Goal: Task Accomplishment & Management: Use online tool/utility

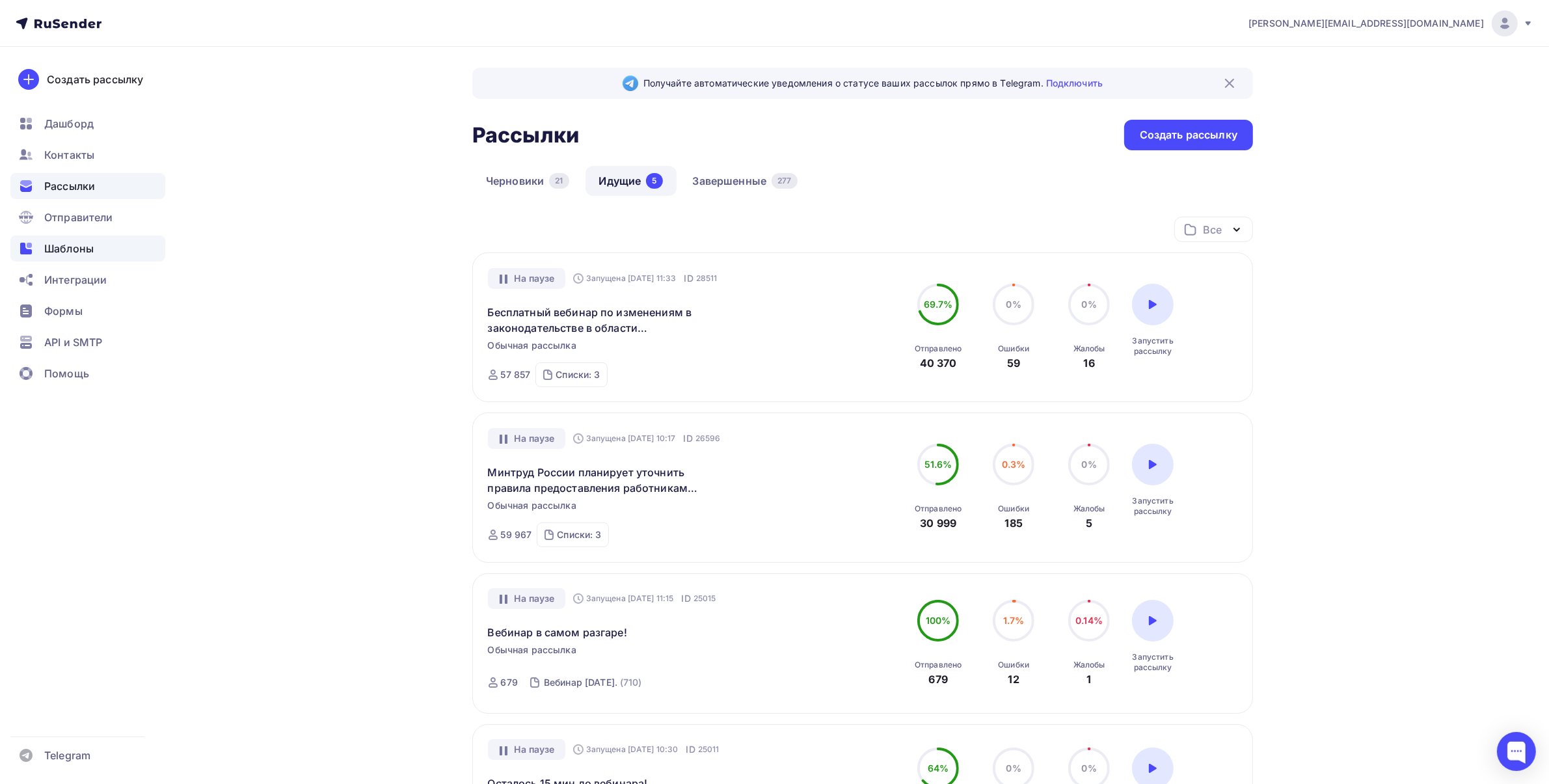
click at [88, 248] on span "Шаблоны" at bounding box center [69, 248] width 49 height 16
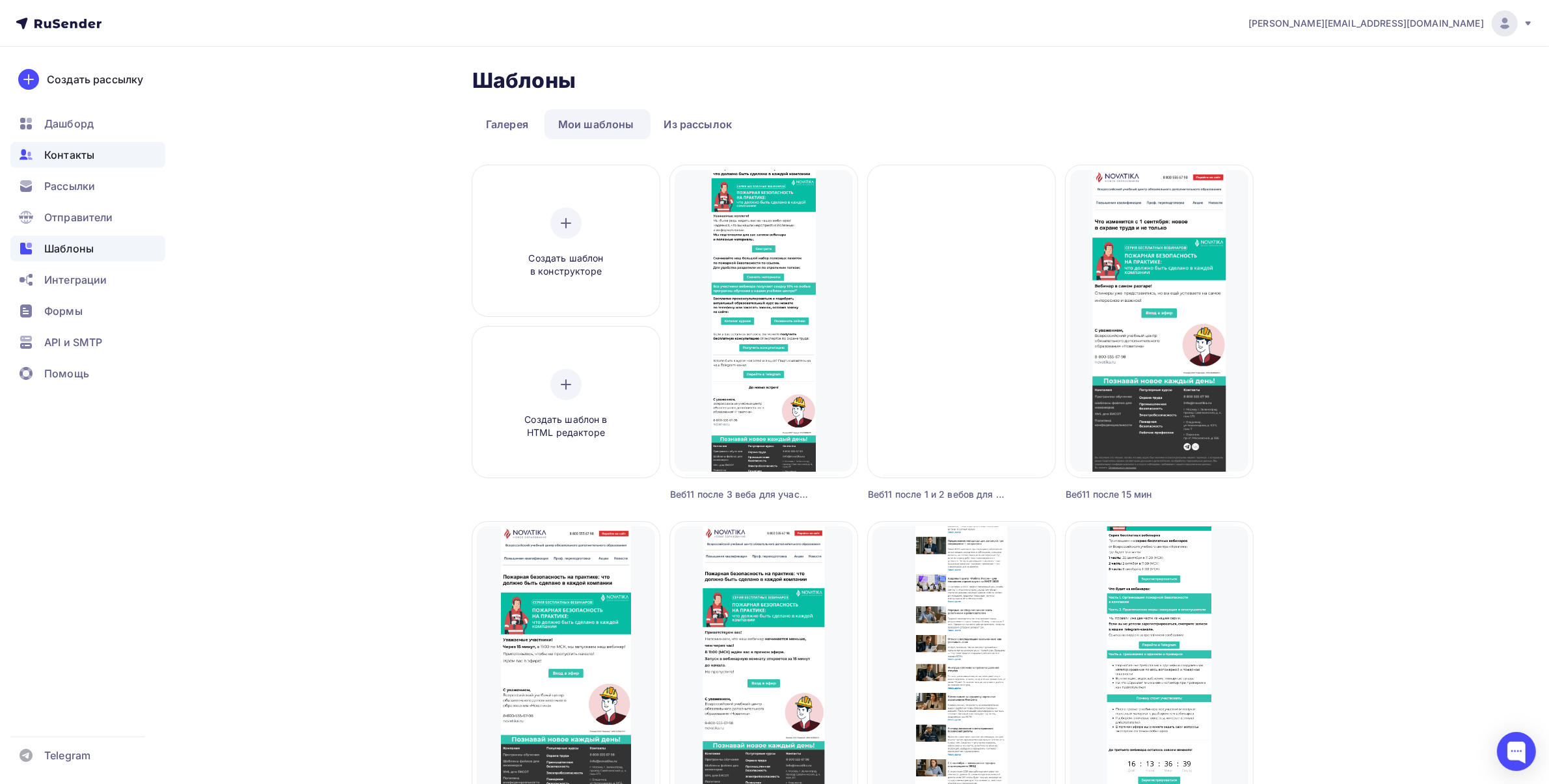
click at [100, 159] on div "Контакты" at bounding box center [88, 154] width 155 height 26
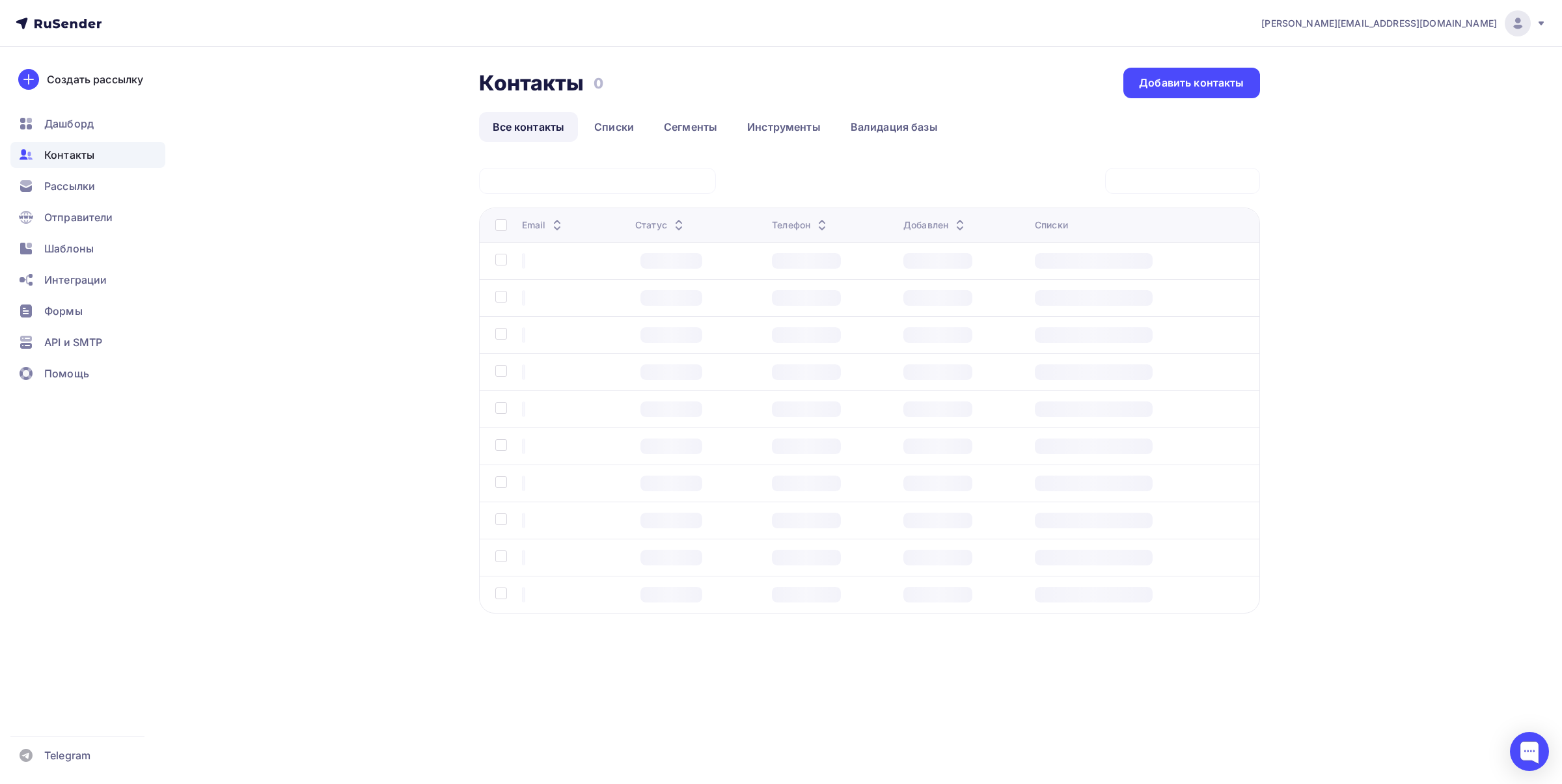
click at [538, 181] on div at bounding box center [597, 180] width 237 height 26
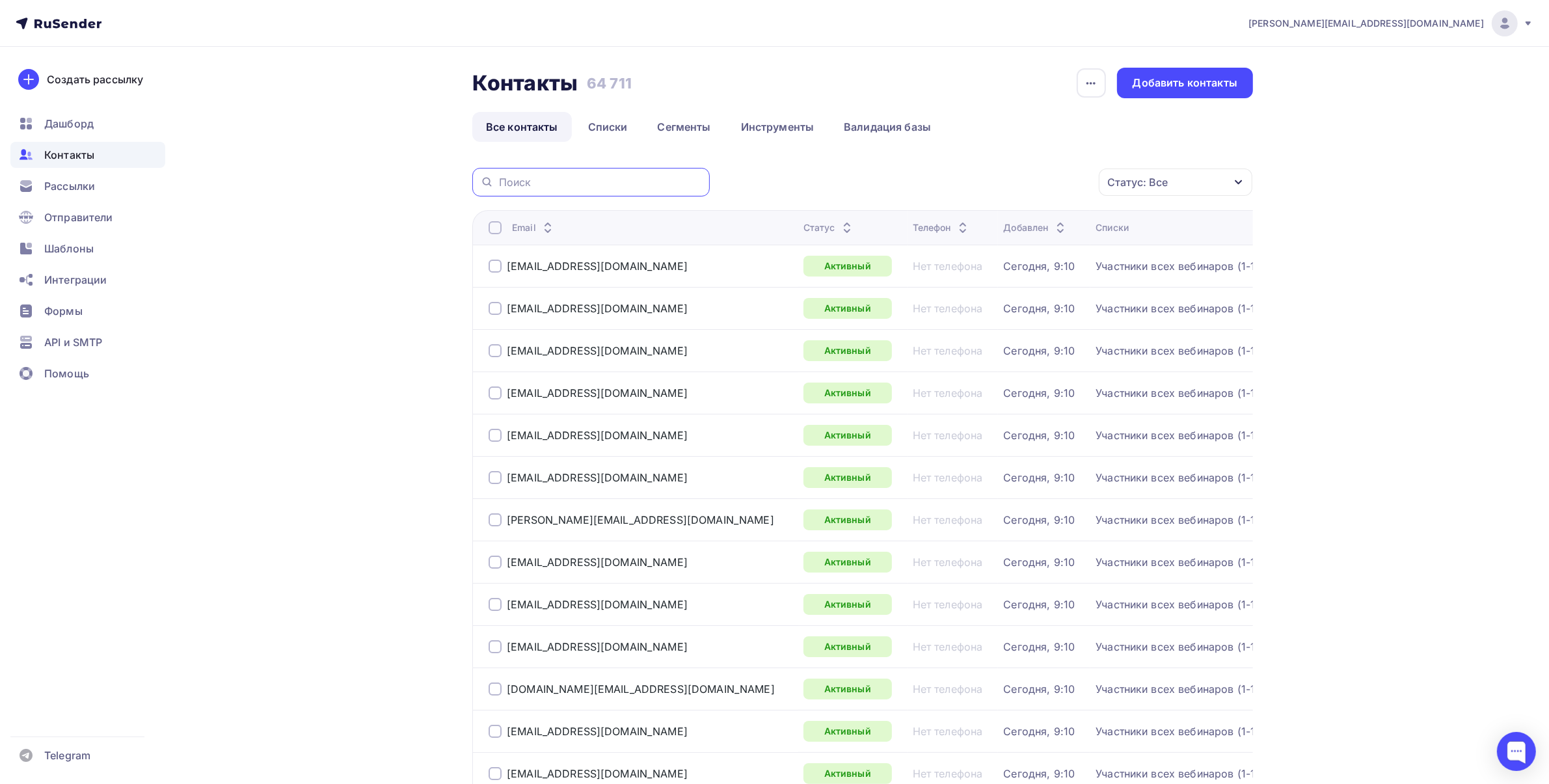
click at [540, 180] on input "text" at bounding box center [600, 182] width 203 height 14
paste input "[EMAIL_ADDRESS][DOMAIN_NAME]"
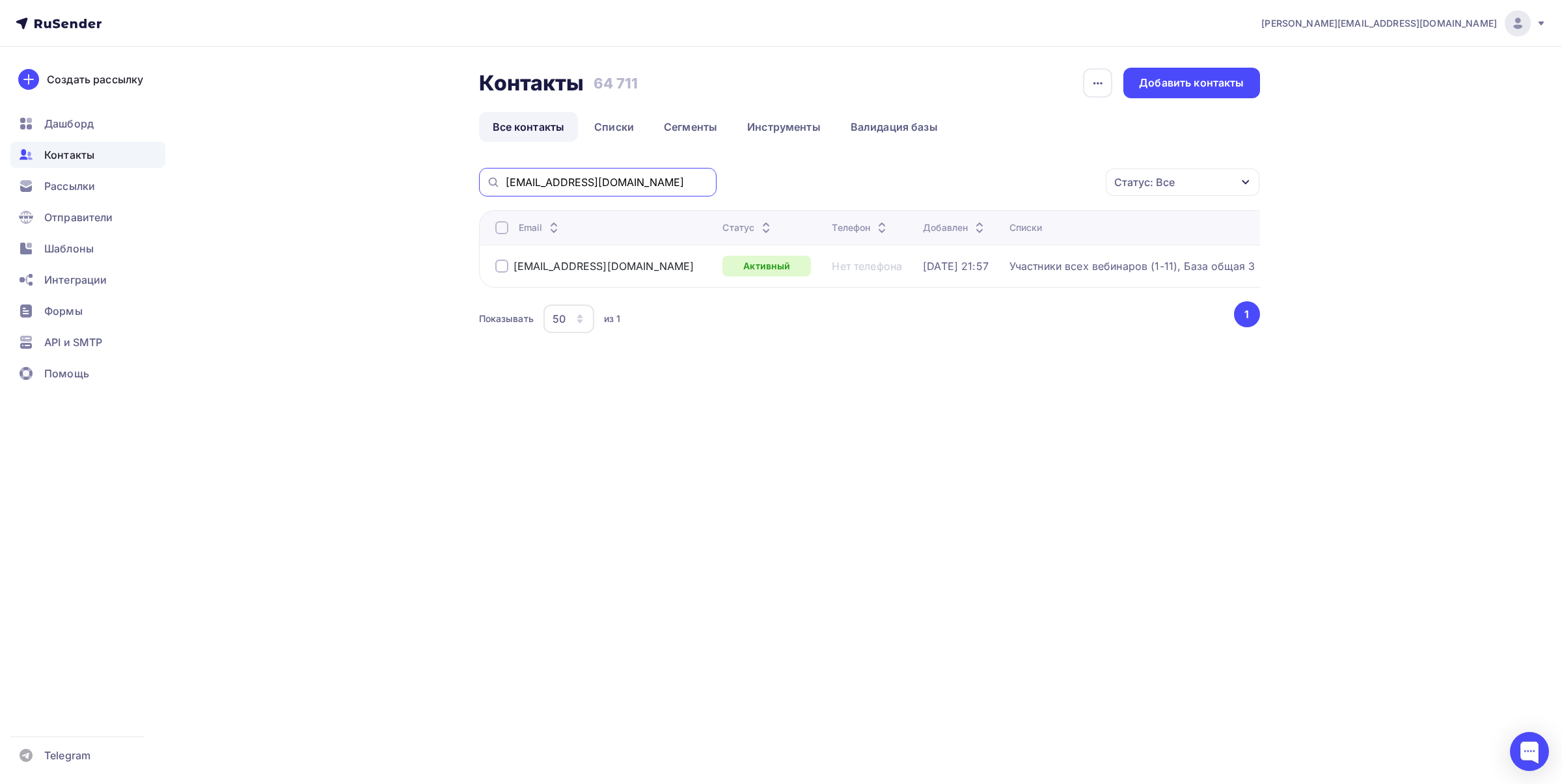
click at [615, 179] on input "[EMAIL_ADDRESS][DOMAIN_NAME]" at bounding box center [607, 182] width 203 height 14
paste input "[EMAIL_ADDRESS][DOMAIN_NAME]"
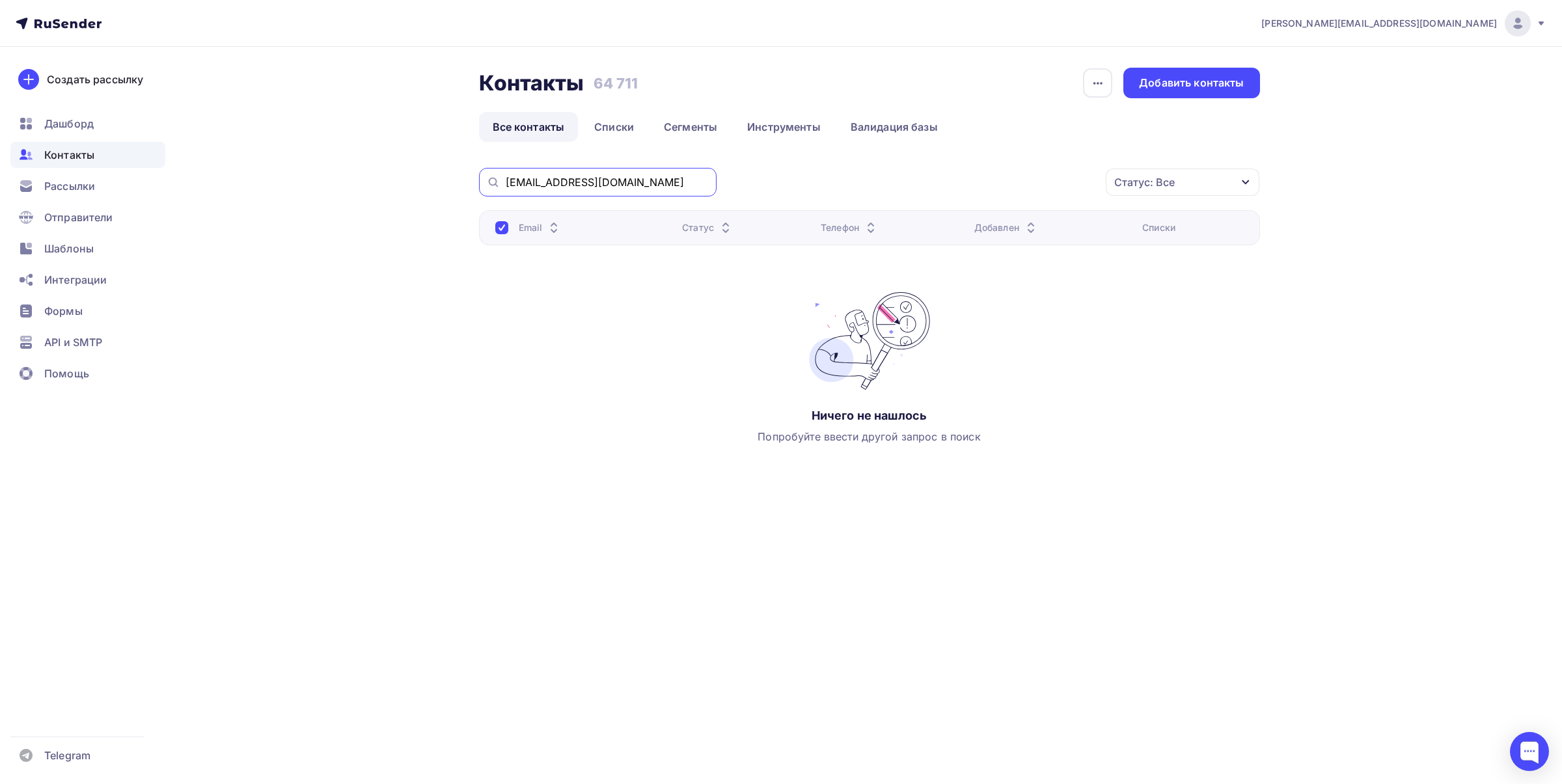
click at [635, 183] on input "[EMAIL_ADDRESS][DOMAIN_NAME]" at bounding box center [607, 182] width 203 height 14
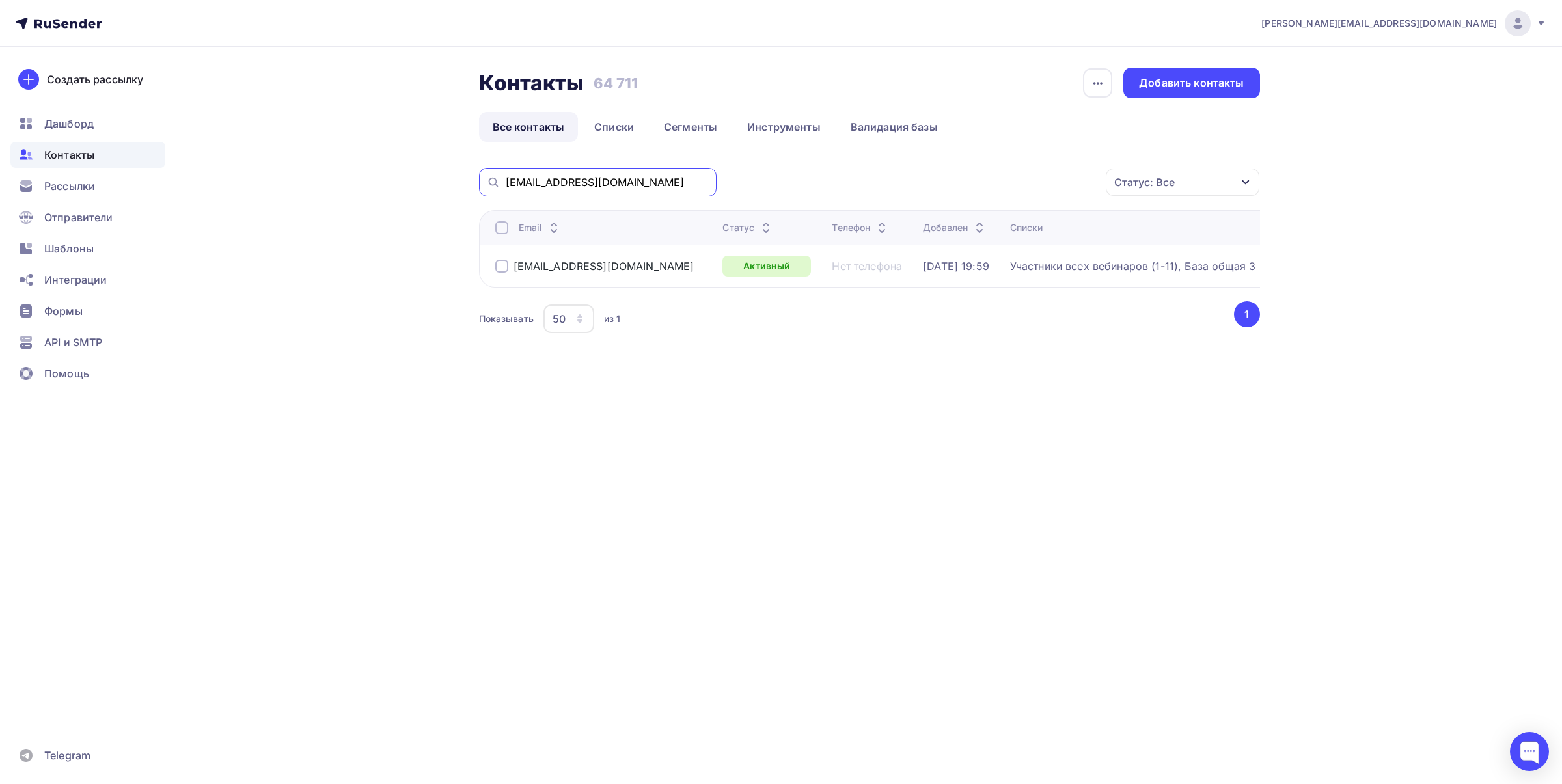
click at [626, 177] on input "[EMAIL_ADDRESS][DOMAIN_NAME]" at bounding box center [607, 182] width 203 height 14
paste input "mashamk2@mail"
click at [600, 179] on input "[EMAIL_ADDRESS][DOMAIN_NAME]" at bounding box center [607, 182] width 203 height 14
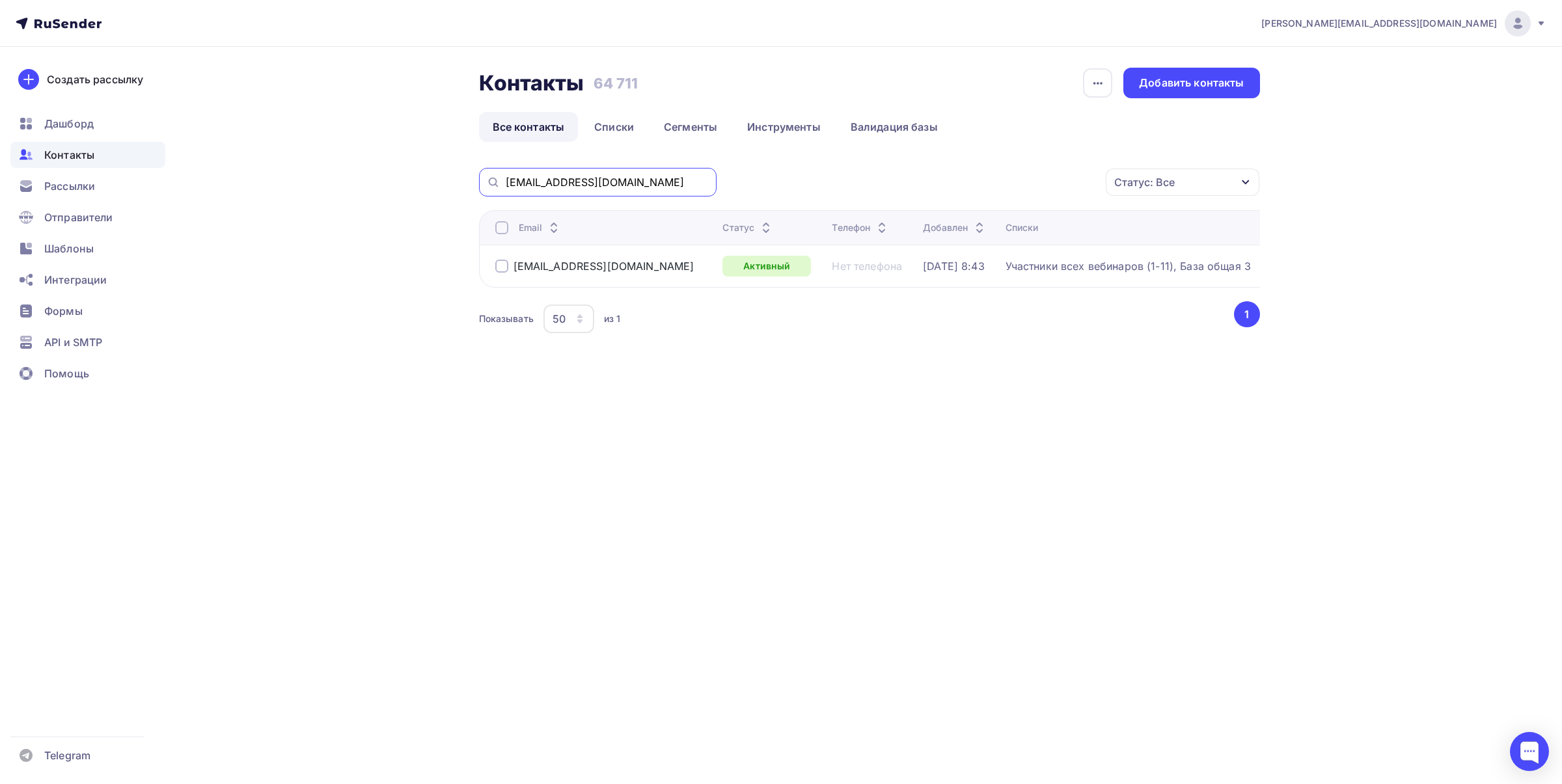
click at [600, 179] on input "[EMAIL_ADDRESS][DOMAIN_NAME]" at bounding box center [607, 182] width 203 height 14
paste input "natcarmosc"
click at [634, 175] on input "[EMAIL_ADDRESS][DOMAIN_NAME]" at bounding box center [607, 182] width 203 height 14
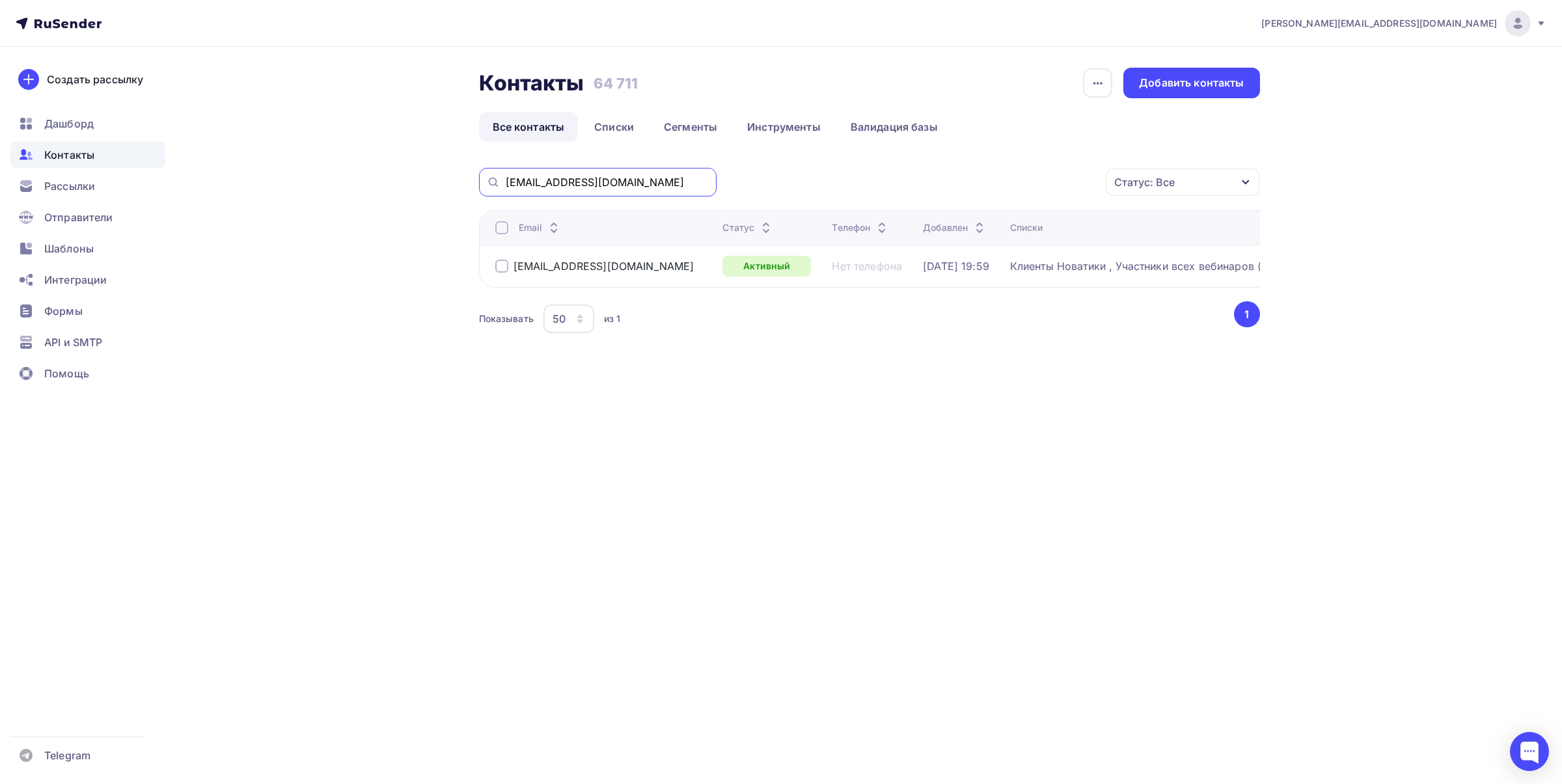
click at [634, 175] on input "[EMAIL_ADDRESS][DOMAIN_NAME]" at bounding box center [607, 182] width 203 height 14
paste input "[EMAIL_ADDRESS][DOMAIN_NAME]"
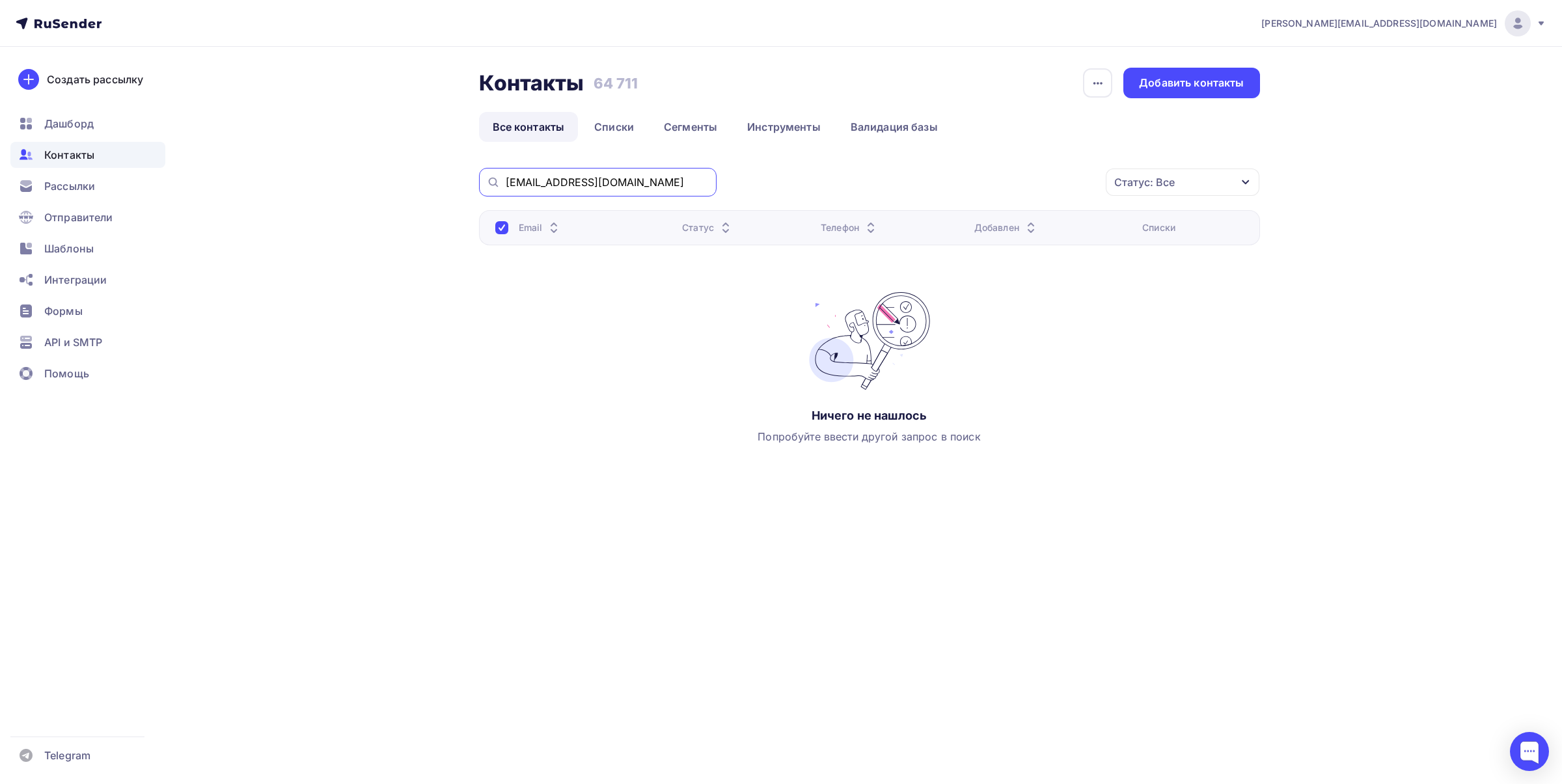
click at [656, 180] on input "[EMAIL_ADDRESS][DOMAIN_NAME]" at bounding box center [607, 182] width 203 height 14
type input "[EMAIL_ADDRESS][DOMAIN_NAME]"
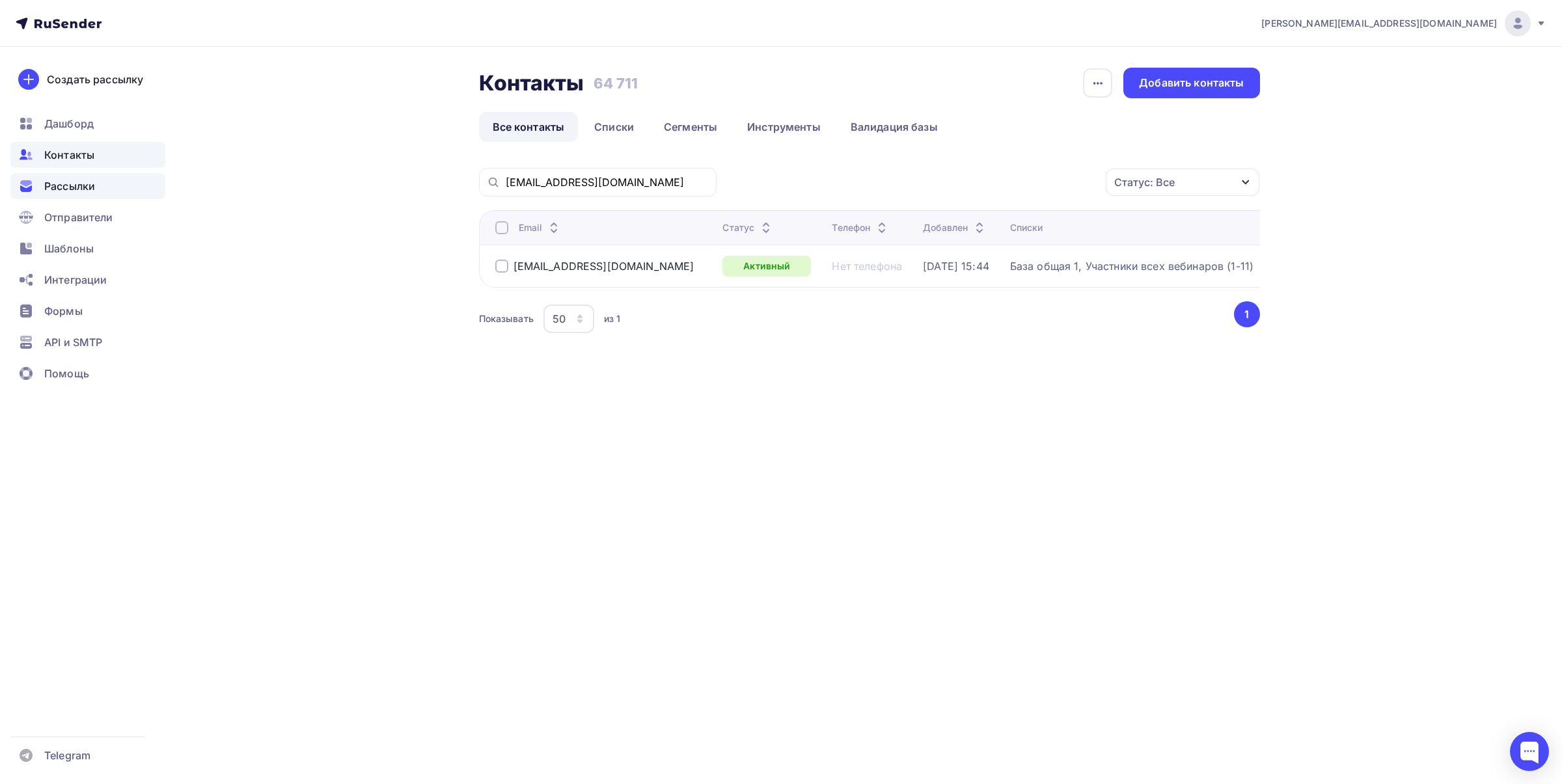
click at [84, 192] on span "Рассылки" at bounding box center [69, 186] width 51 height 16
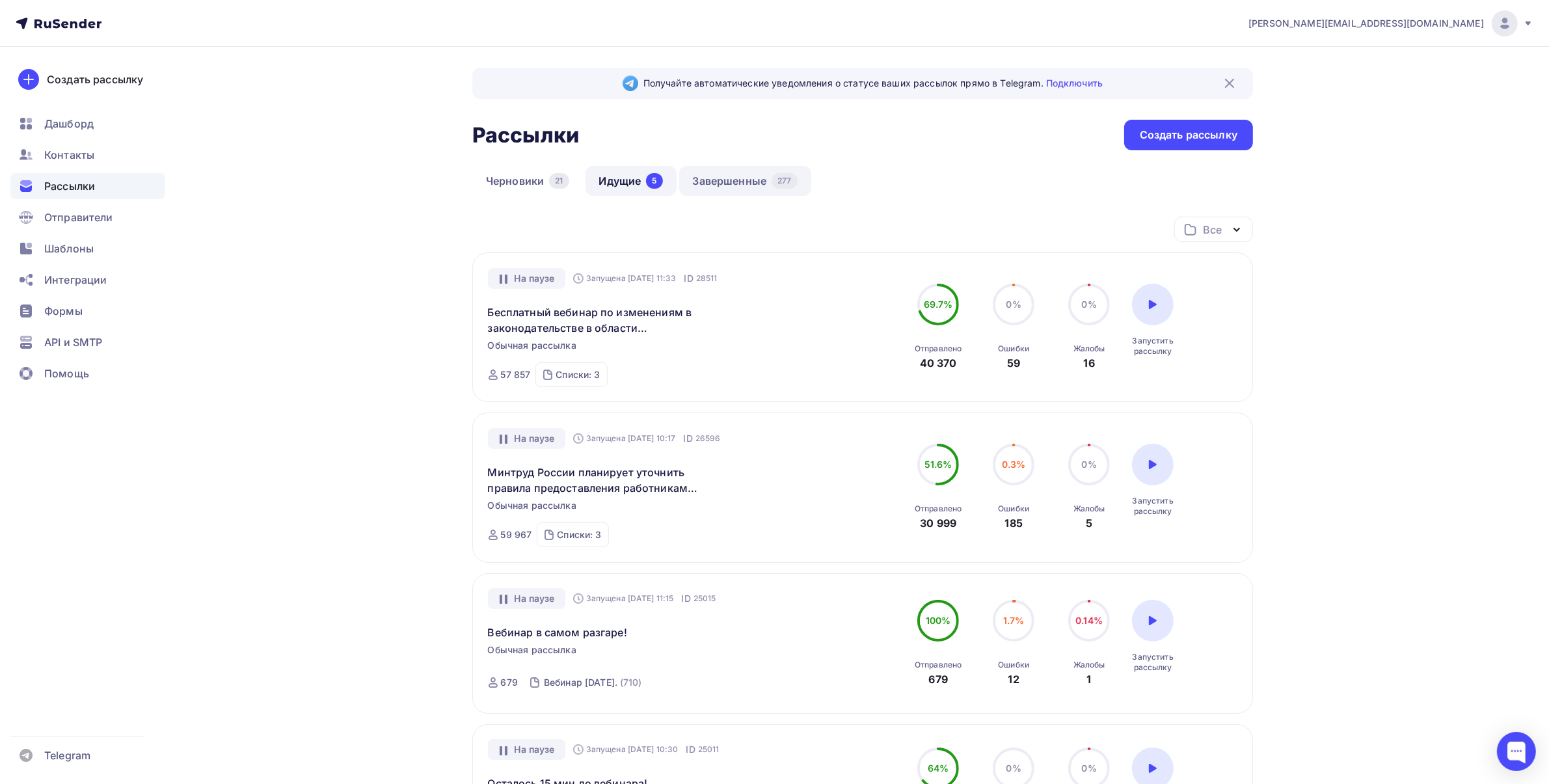
click at [772, 174] on link "Завершенные 277" at bounding box center [745, 181] width 132 height 30
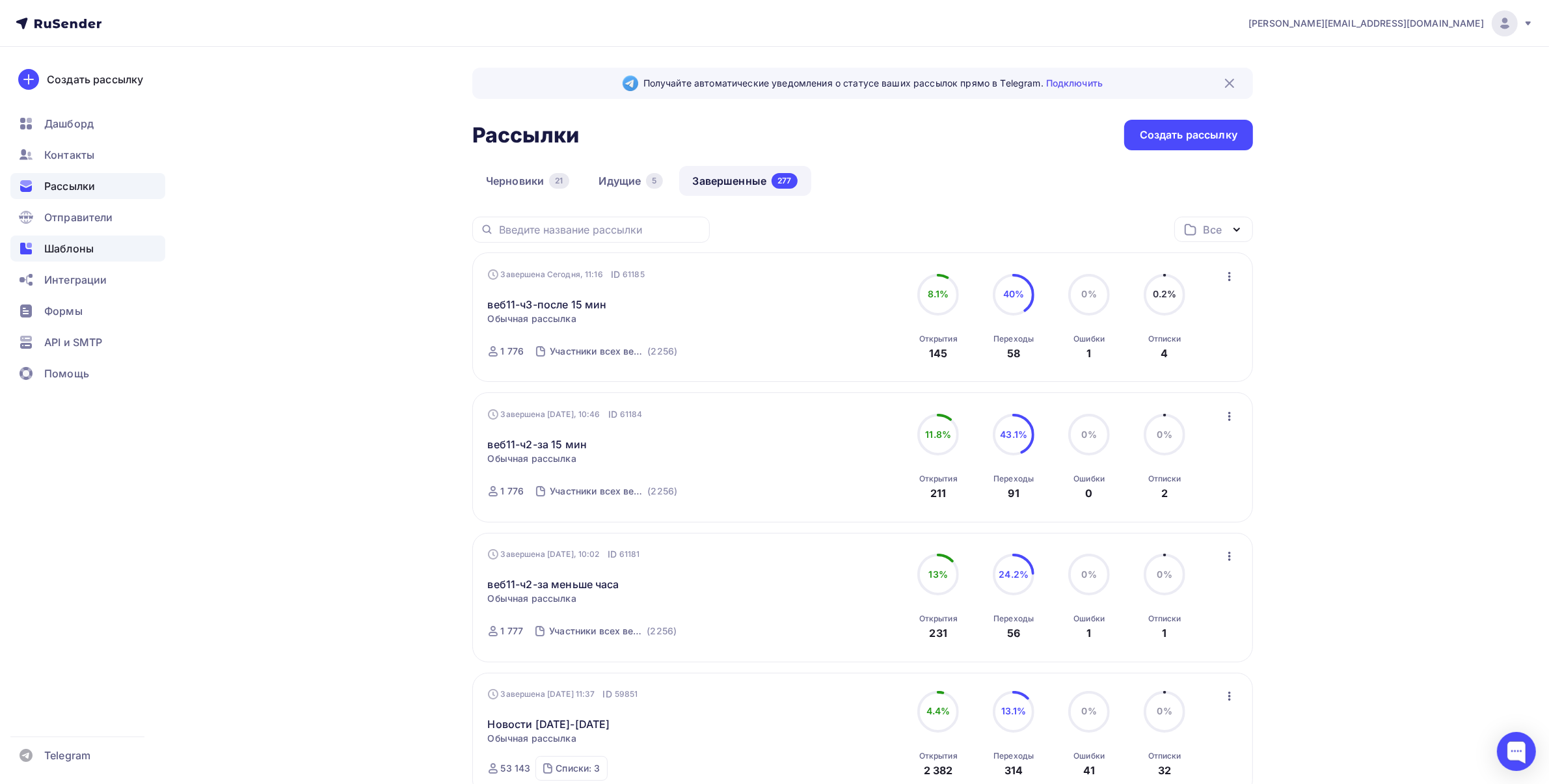
click at [82, 238] on div "Шаблоны" at bounding box center [88, 248] width 155 height 26
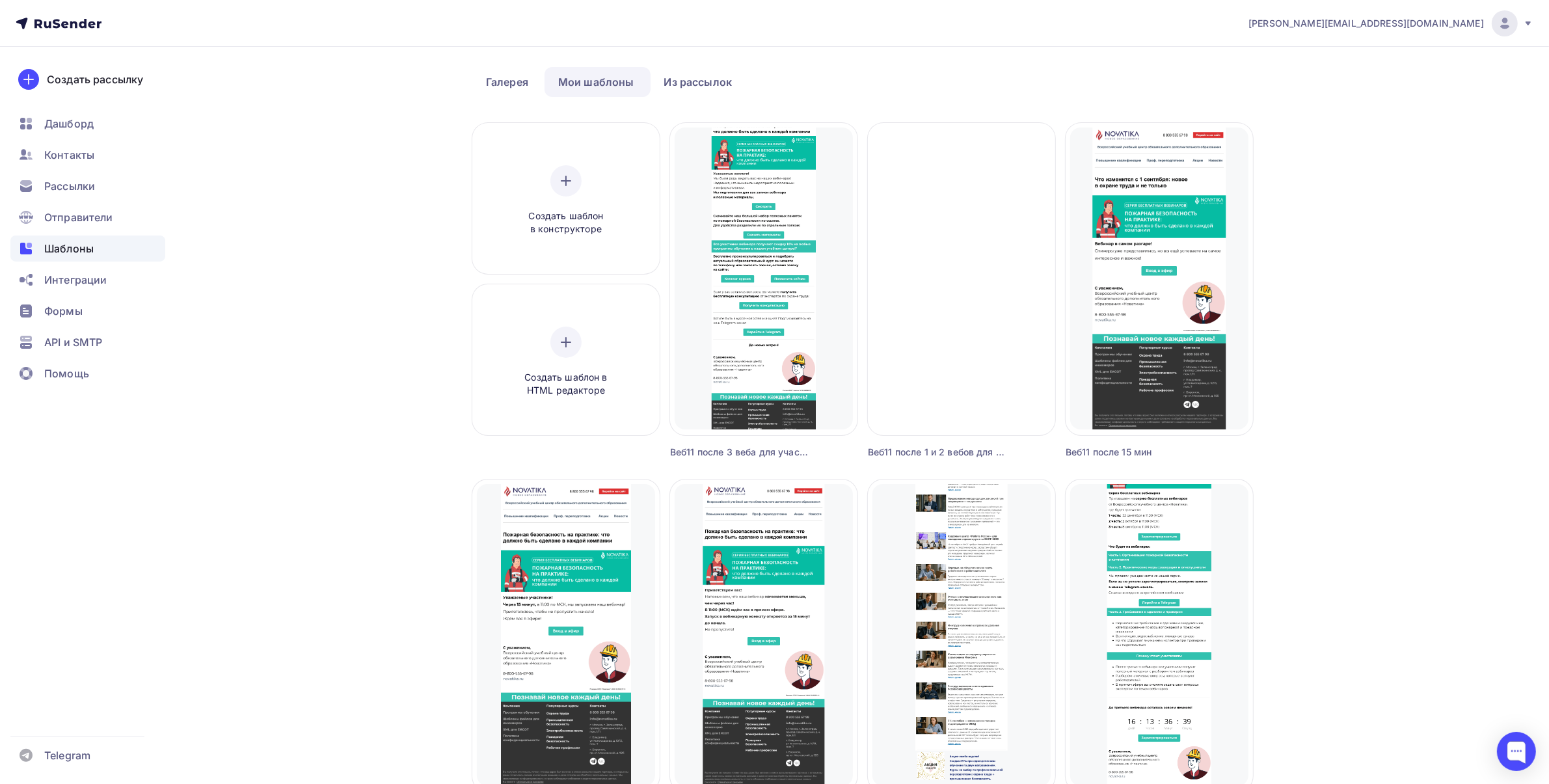
scroll to position [81, 0]
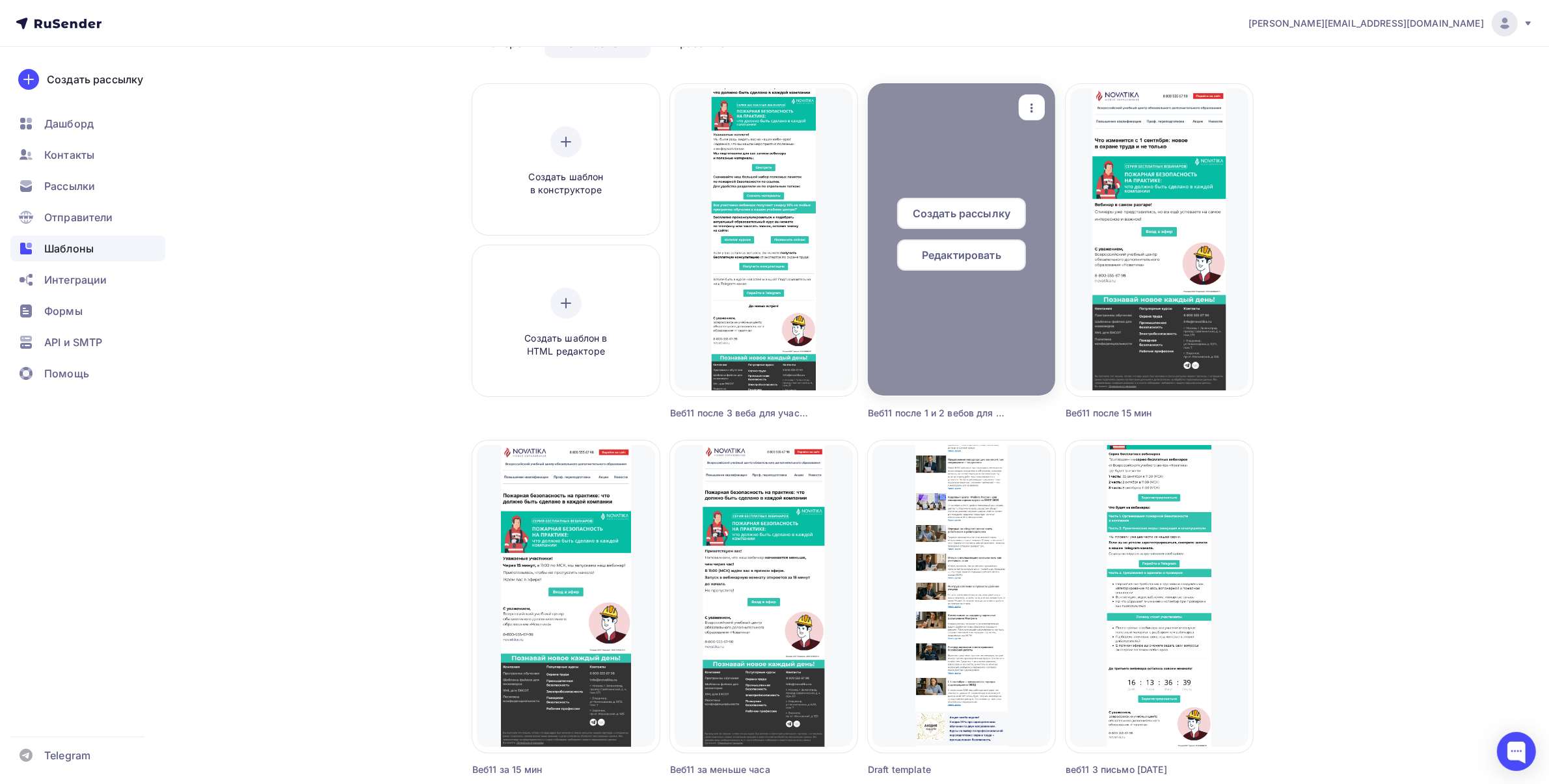
click at [1035, 104] on icon "button" at bounding box center [1032, 107] width 16 height 16
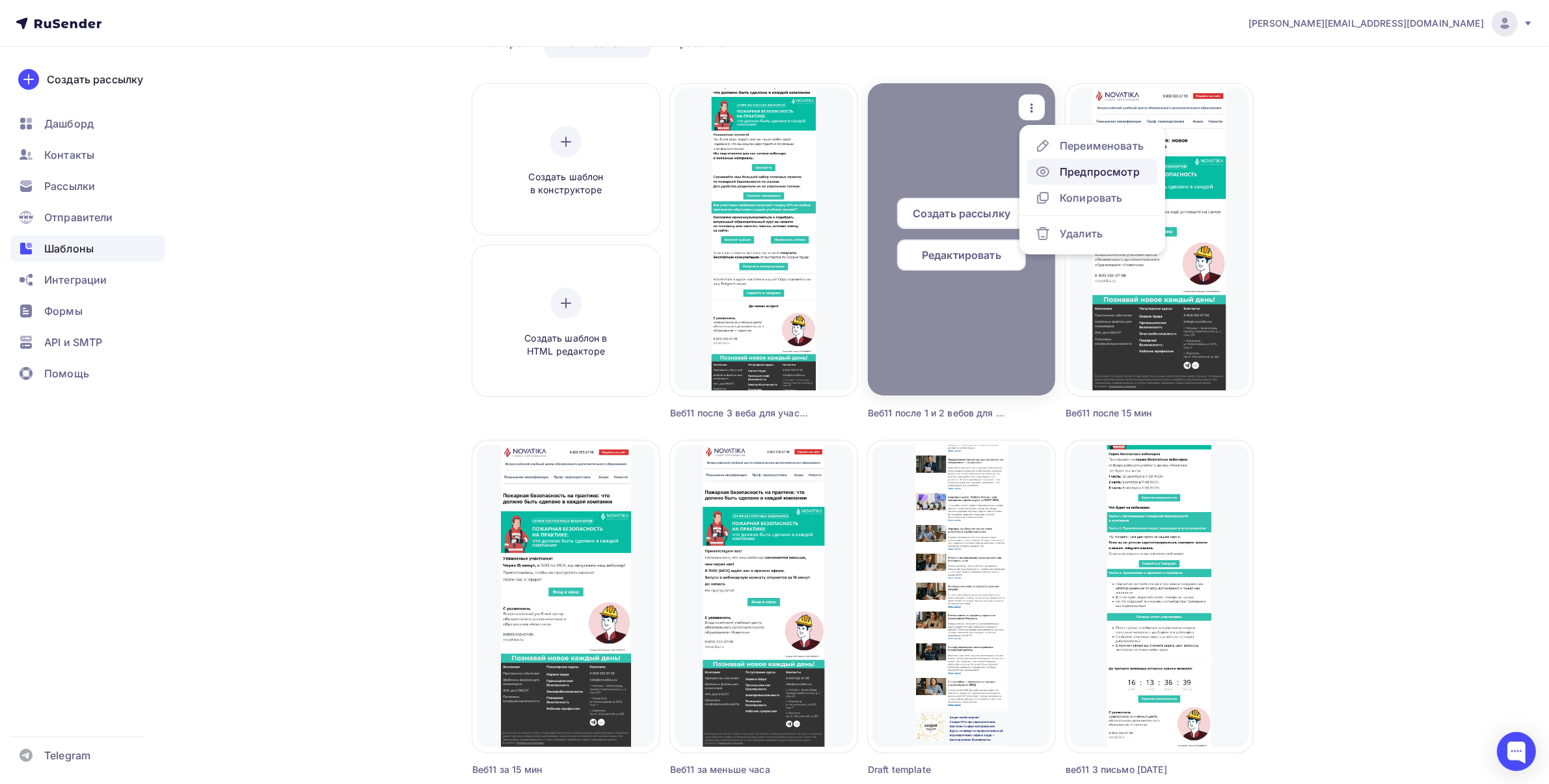
click at [1064, 164] on div "Предпросмотр" at bounding box center [1100, 171] width 80 height 16
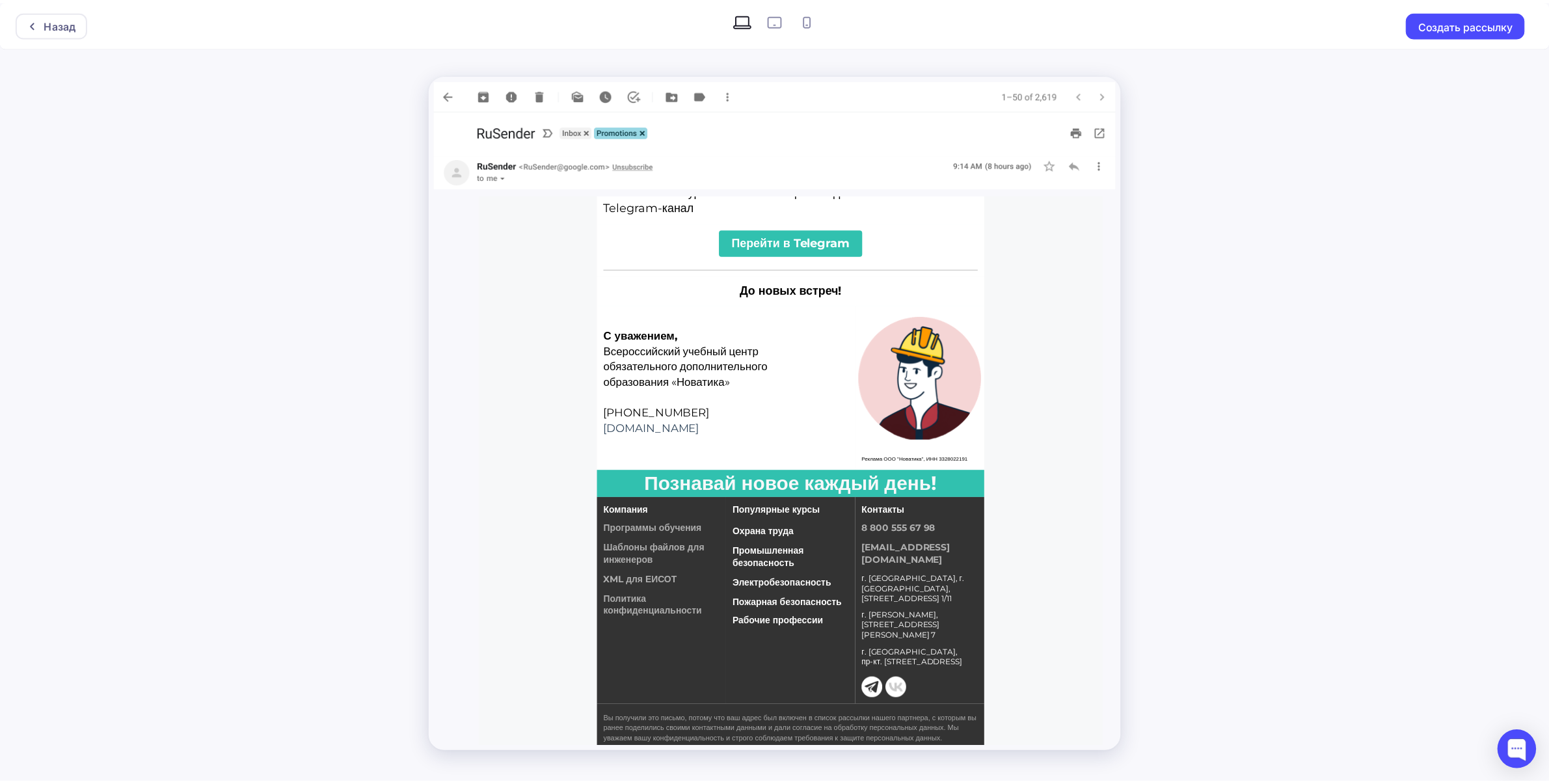
scroll to position [859, 0]
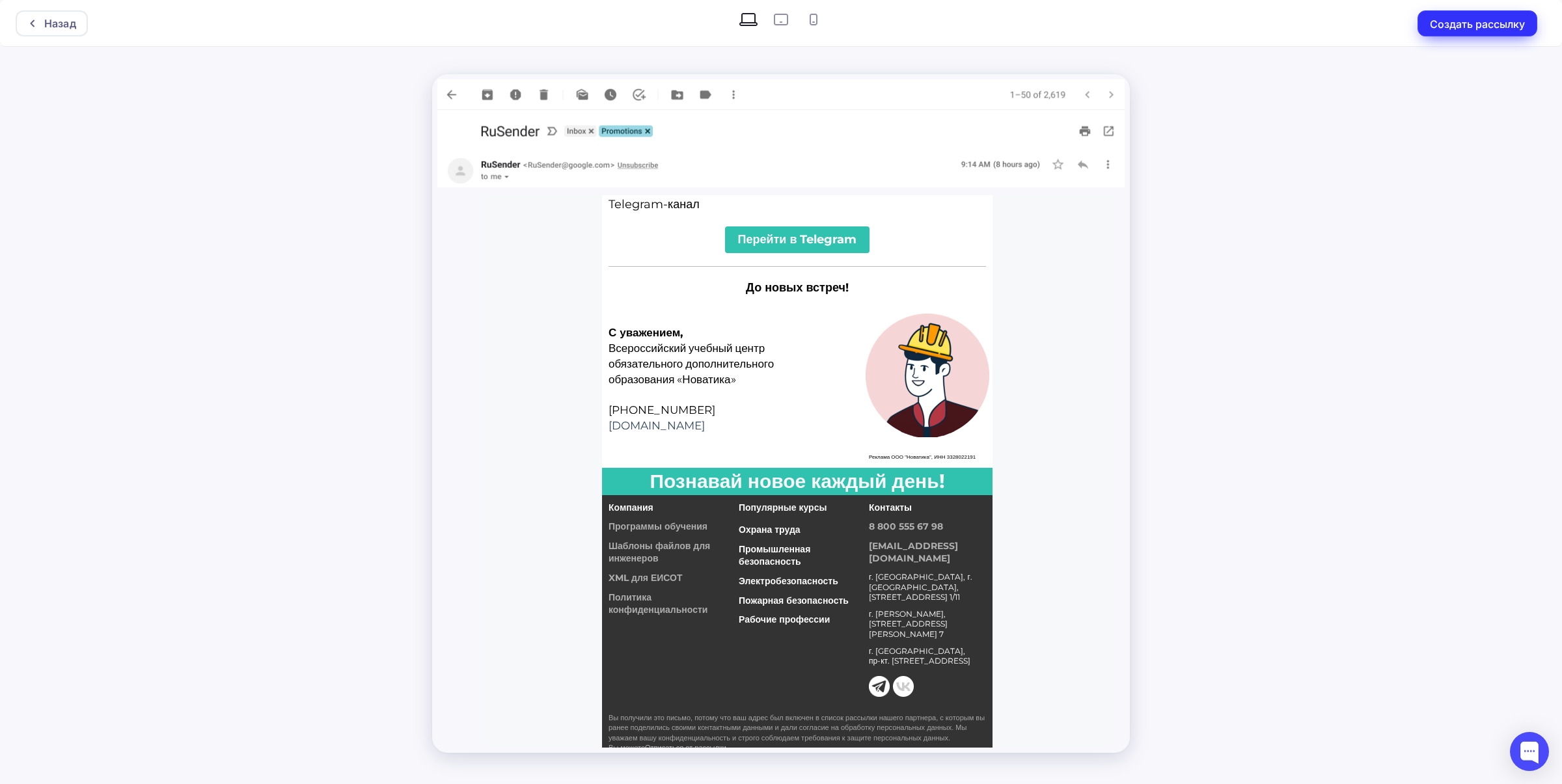
click at [1512, 29] on button "Создать рассылку" at bounding box center [1477, 23] width 120 height 26
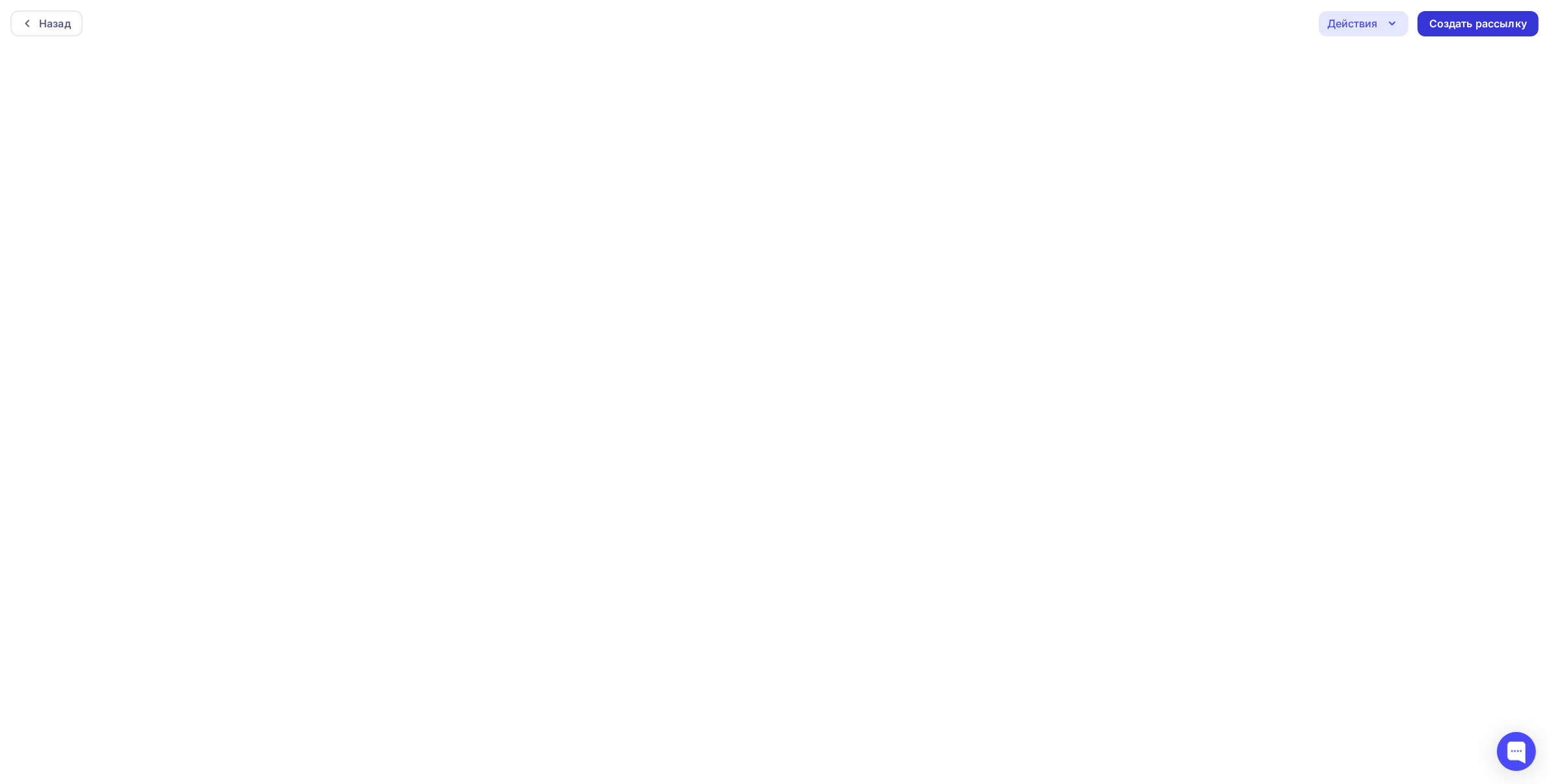
click at [1503, 28] on div "Создать рассылку" at bounding box center [1478, 24] width 98 height 15
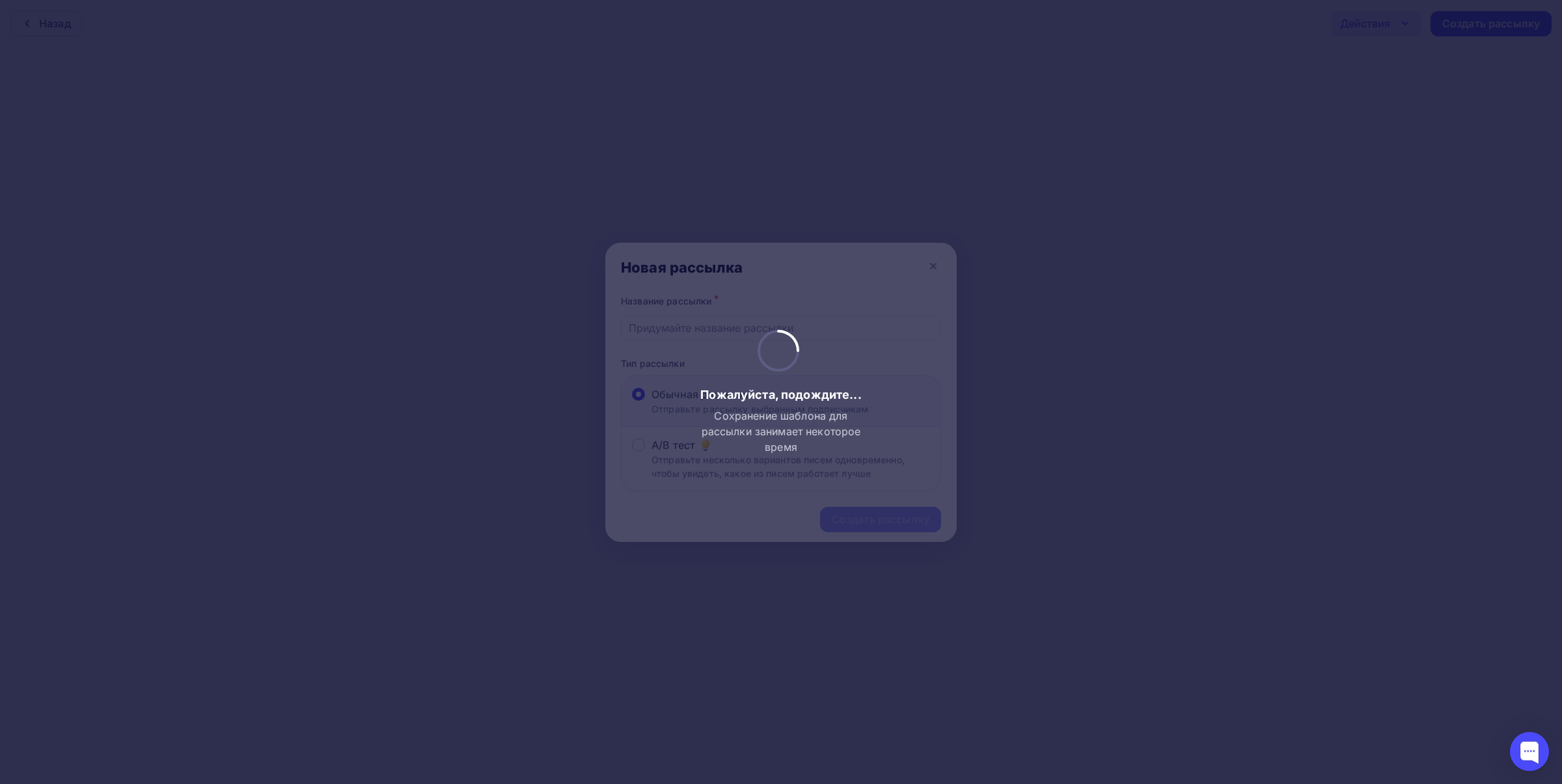
click at [666, 326] on div at bounding box center [781, 392] width 1562 height 784
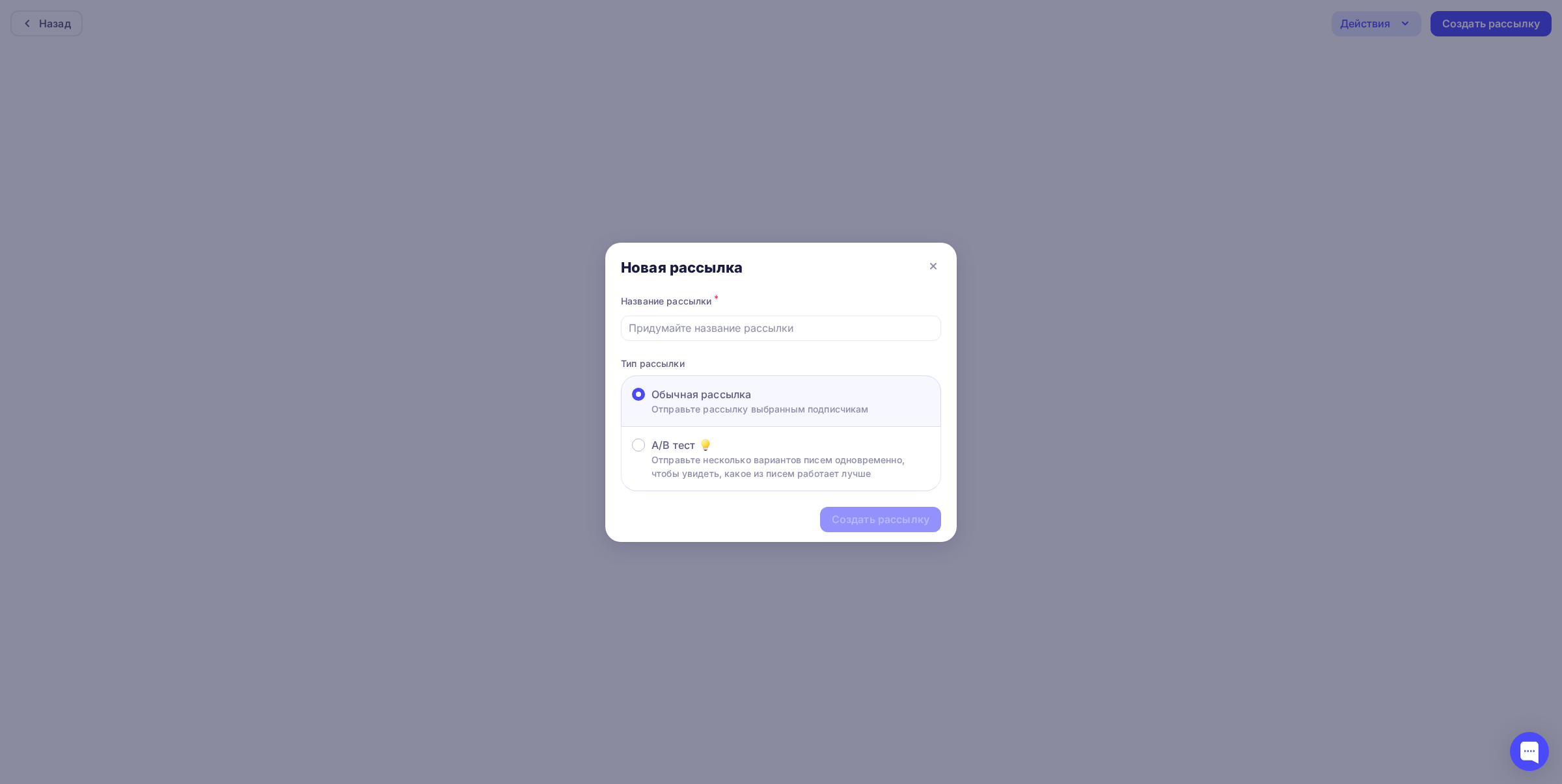
click at [655, 329] on input "text" at bounding box center [781, 327] width 305 height 16
click at [649, 327] on input "веб2 записьм" at bounding box center [781, 327] width 305 height 16
click at [737, 325] on input "веб11-2 записьм" at bounding box center [781, 327] width 305 height 16
type input "веб11-2 запись"
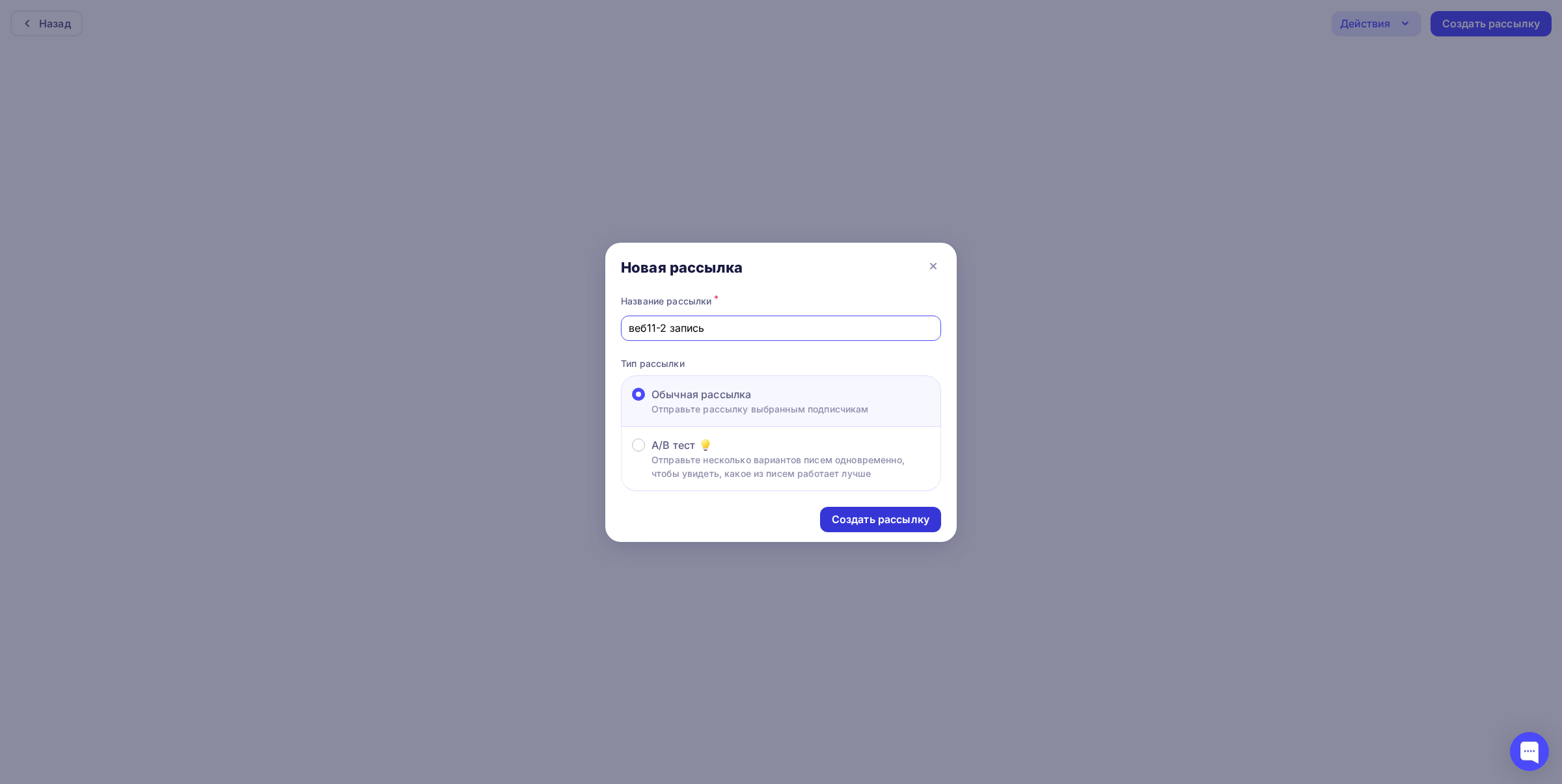
click at [902, 516] on div "Создать рассылку" at bounding box center [880, 519] width 98 height 15
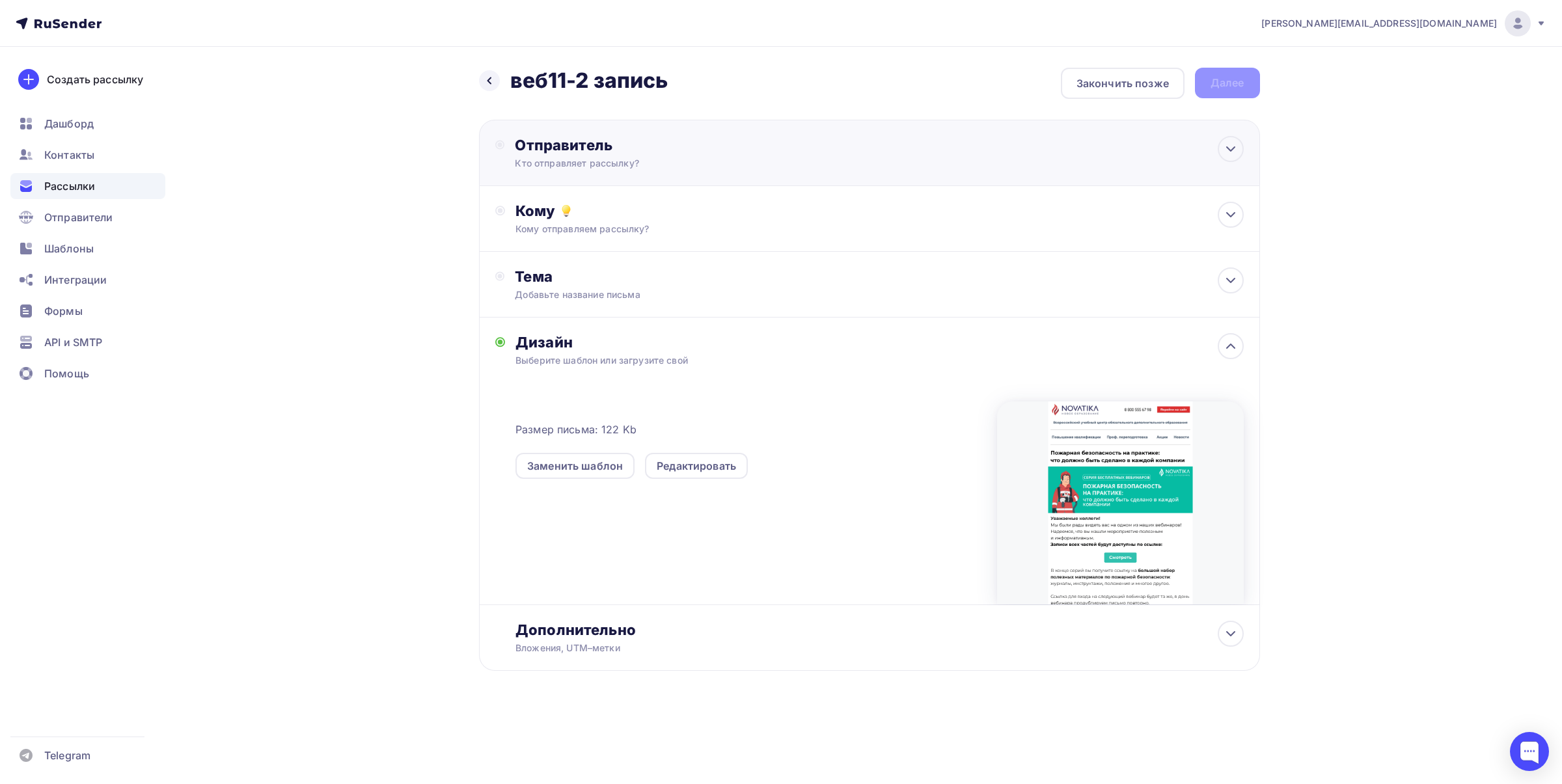
click at [674, 130] on div "Отправитель Кто отправляет рассылку? Email * [PERSON_NAME][EMAIL_ADDRESS][DOMAI…" at bounding box center [869, 153] width 781 height 66
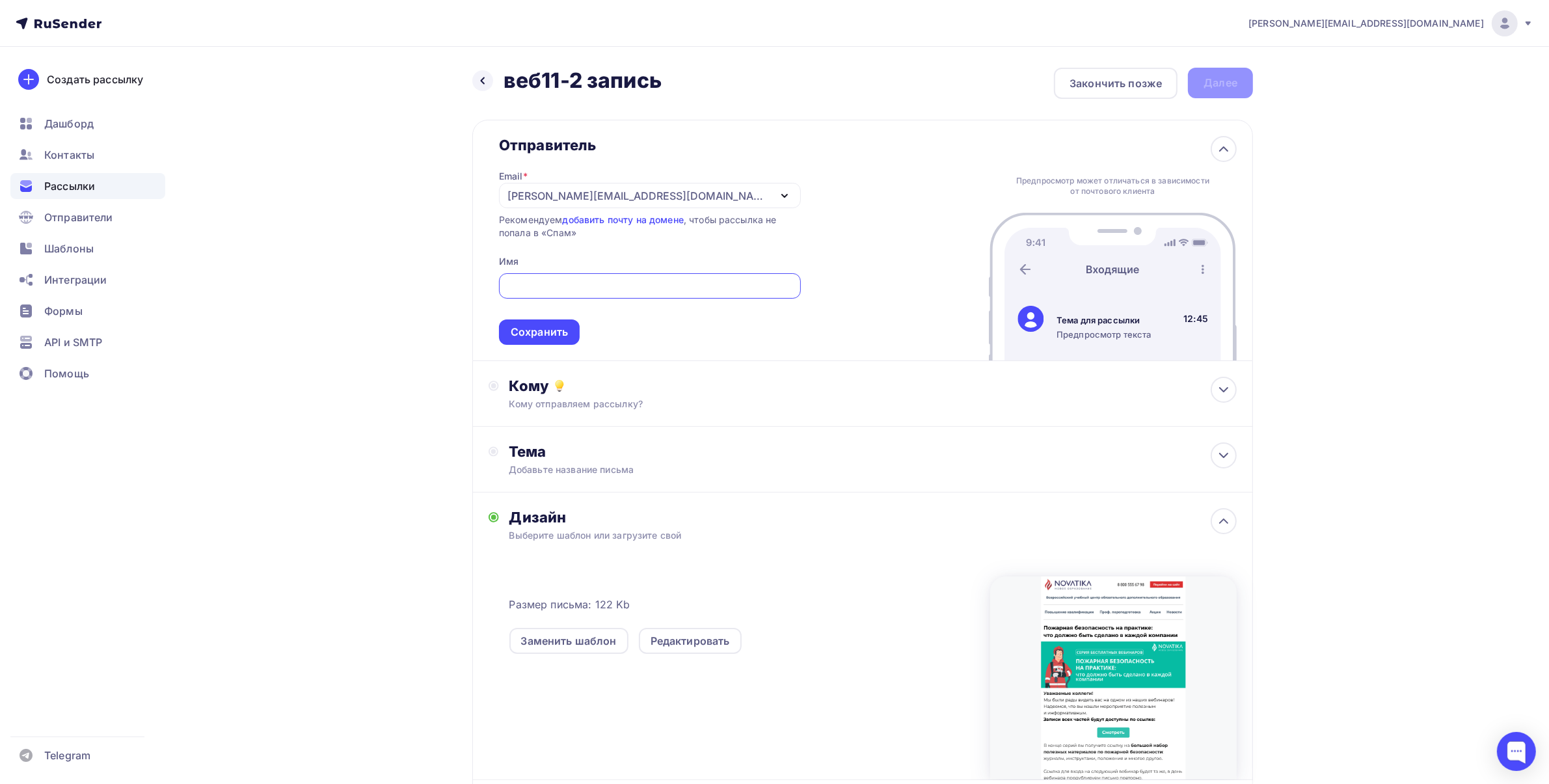
click at [580, 186] on div "[PERSON_NAME][EMAIL_ADDRESS][DOMAIN_NAME]" at bounding box center [649, 195] width 302 height 25
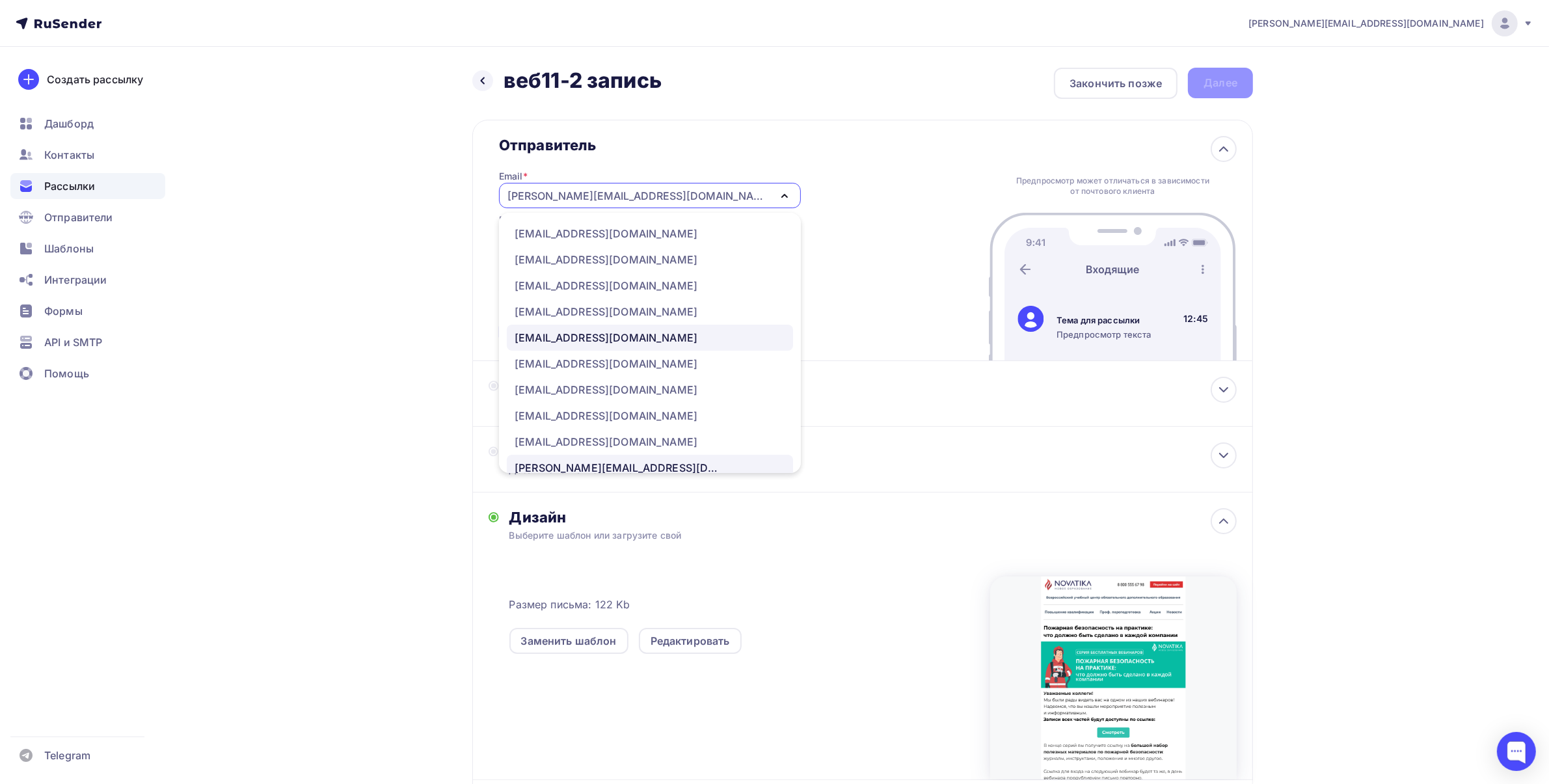
click at [563, 340] on div "[EMAIL_ADDRESS][DOMAIN_NAME]" at bounding box center [605, 338] width 183 height 16
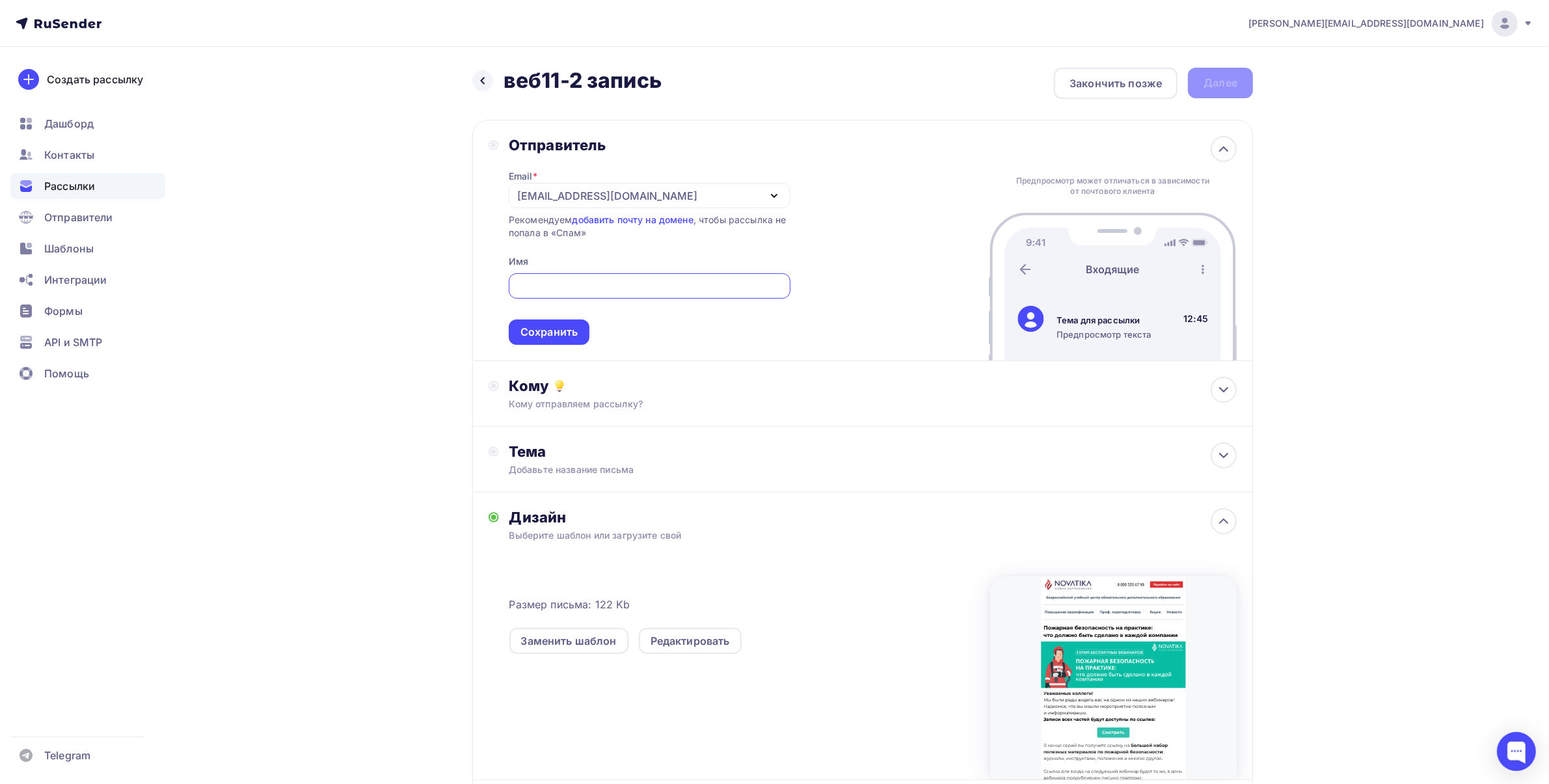
click at [557, 286] on input "text" at bounding box center [649, 286] width 267 height 16
type input "УЦ «Новатика»"
click at [548, 325] on div "Сохранить" at bounding box center [549, 332] width 57 height 15
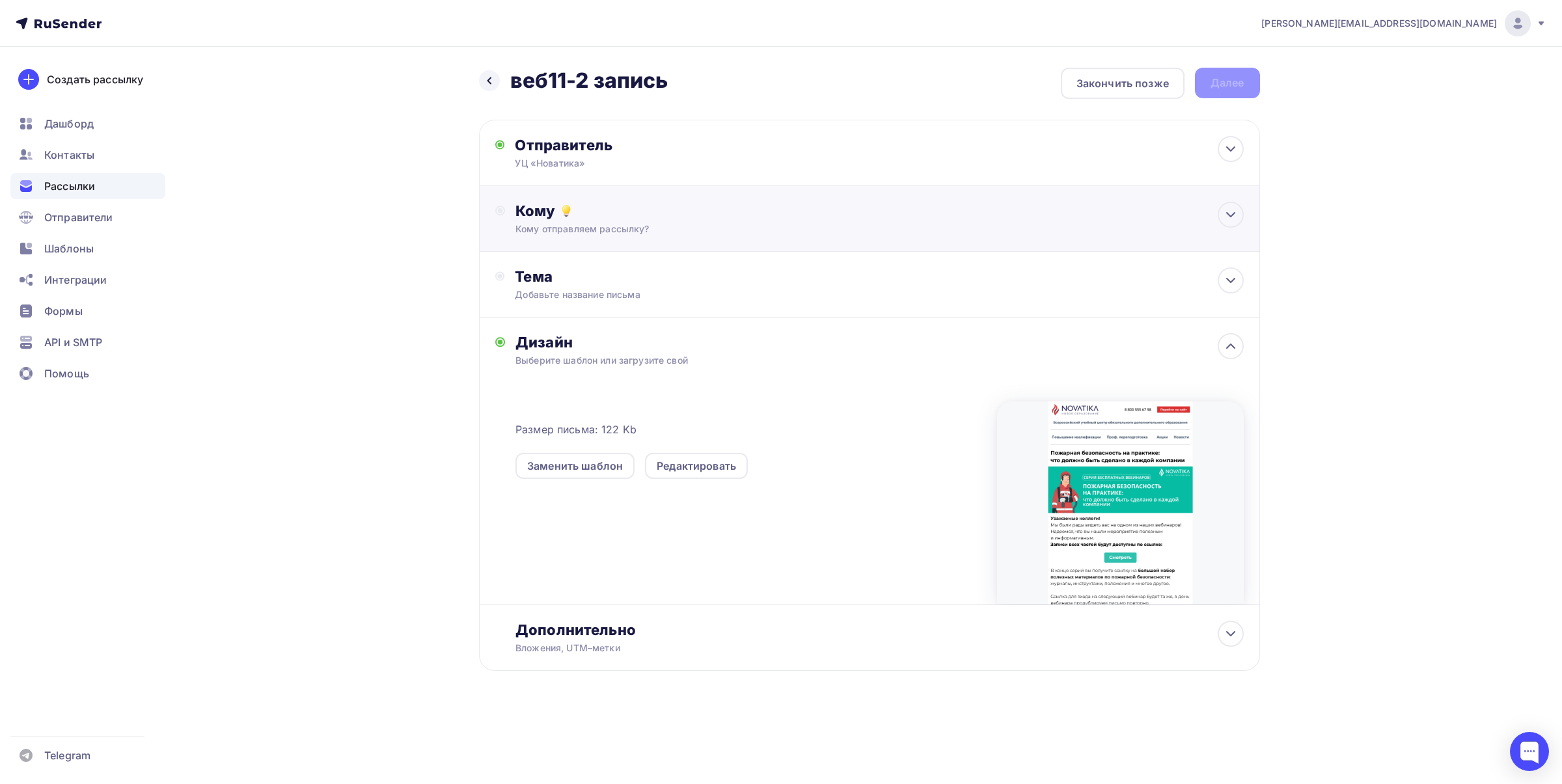
click at [596, 238] on div "Кому Кому отправляем рассылку? Списки получателей Выберите список Все списки id…" at bounding box center [869, 219] width 781 height 66
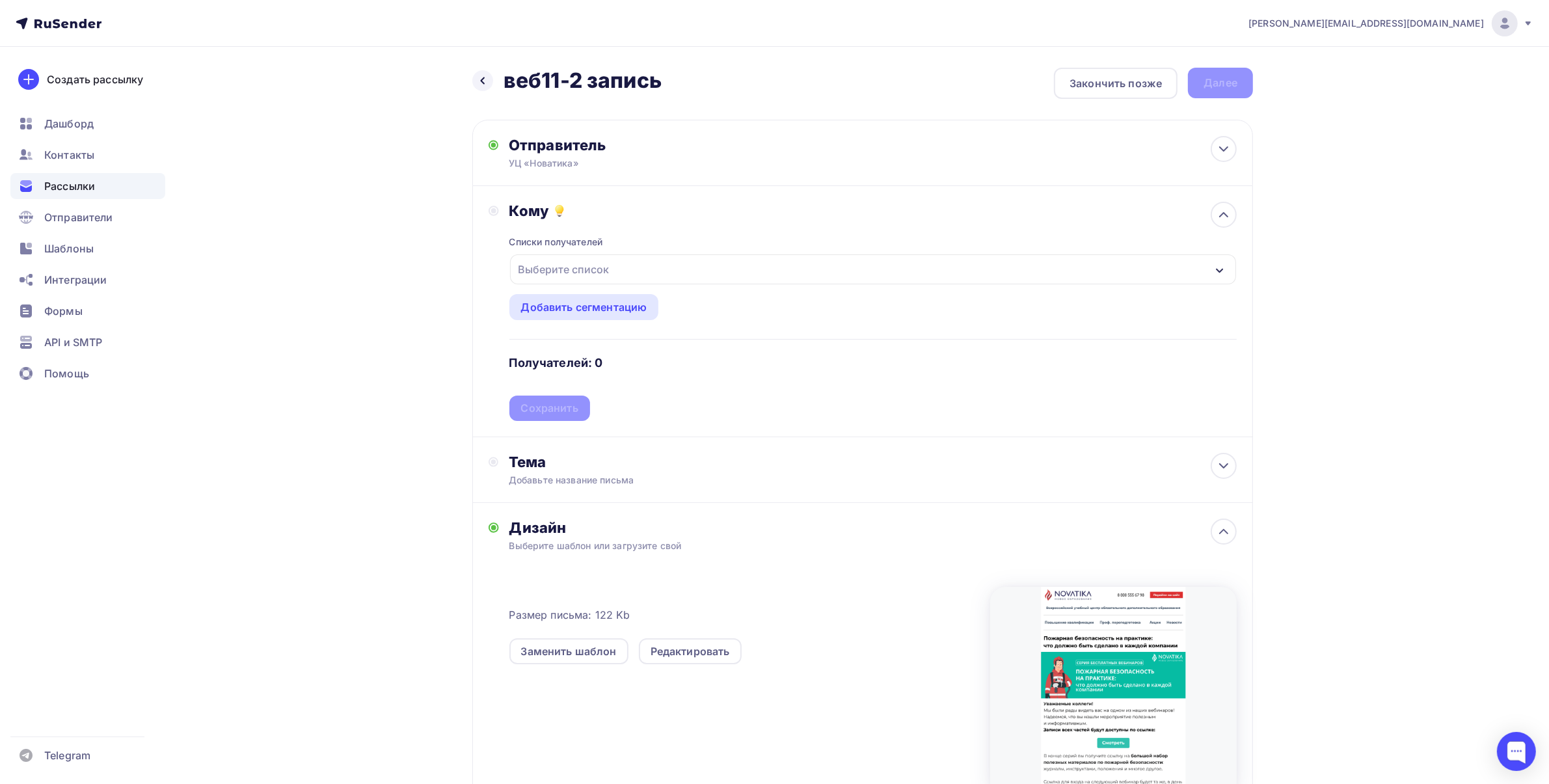
click at [605, 274] on div "Выберите список" at bounding box center [564, 269] width 101 height 23
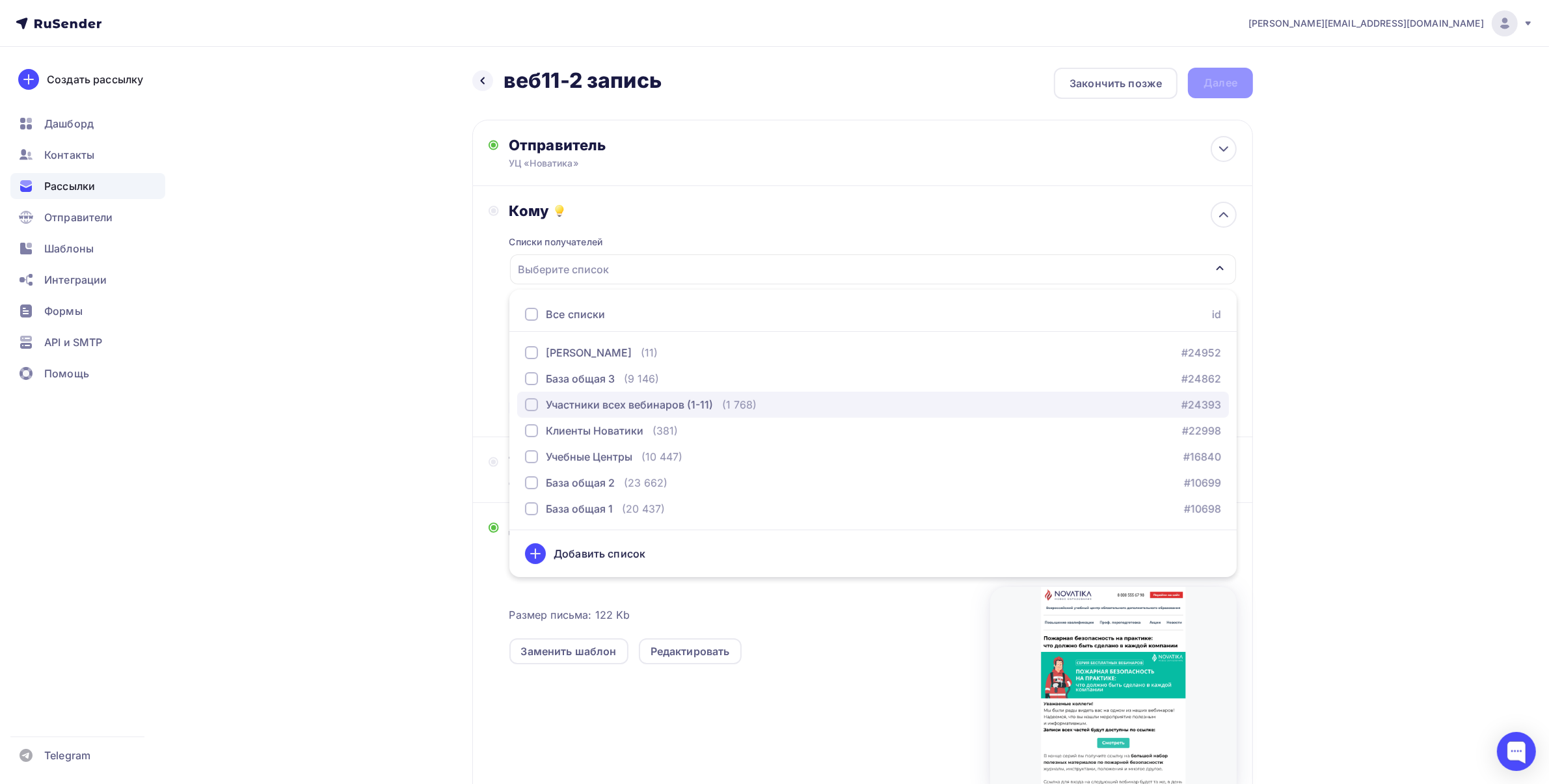
click at [640, 403] on div "Участники всех вебинаров (1-11)" at bounding box center [629, 404] width 167 height 16
click at [1368, 366] on div "[PERSON_NAME][EMAIL_ADDRESS][DOMAIN_NAME] Аккаунт Тарифы Выйти Создать рассылку…" at bounding box center [774, 470] width 1549 height 940
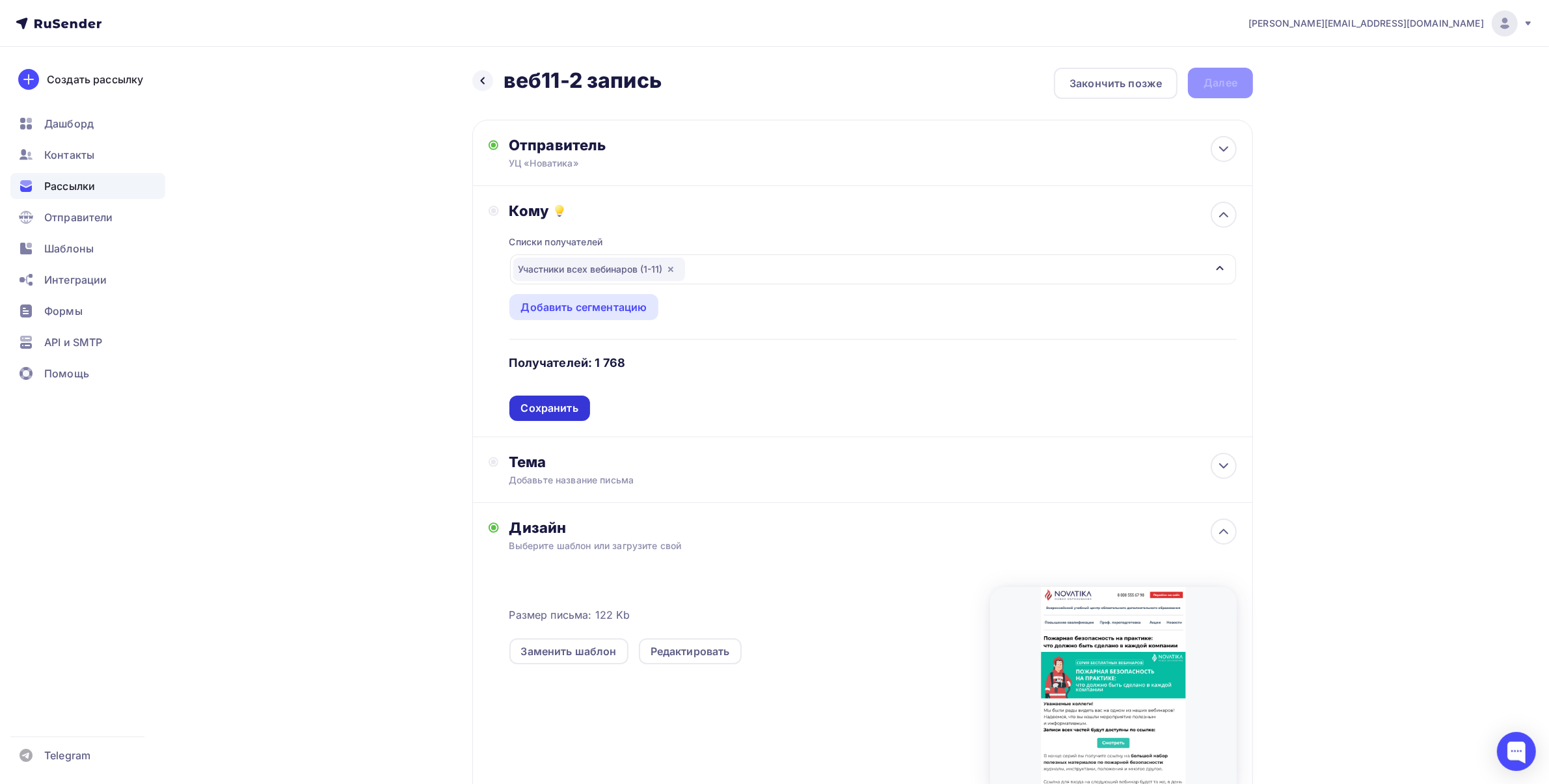
click at [557, 410] on div "Сохранить" at bounding box center [549, 408] width 57 height 15
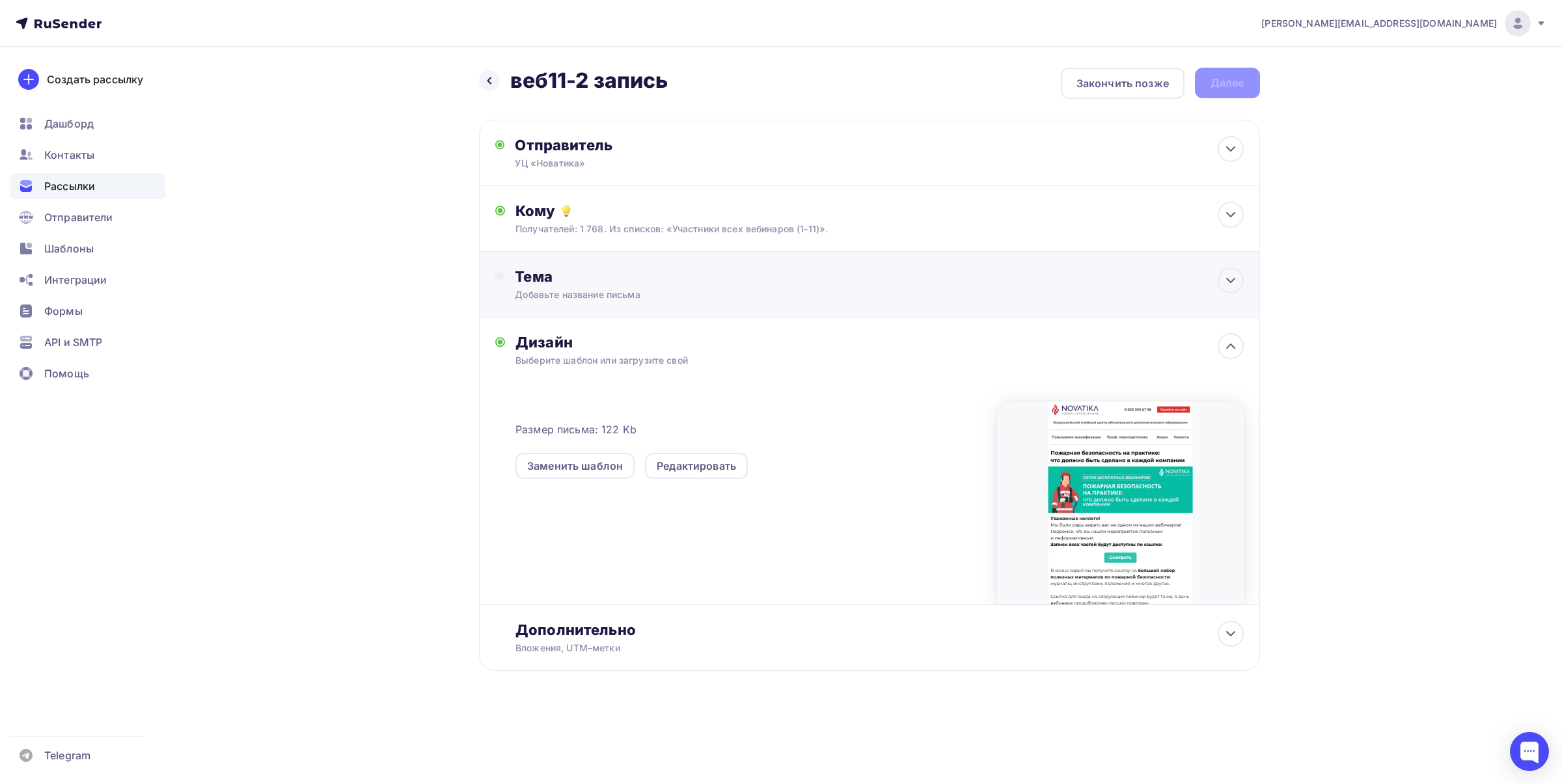
click at [547, 276] on div "Тема" at bounding box center [643, 276] width 257 height 18
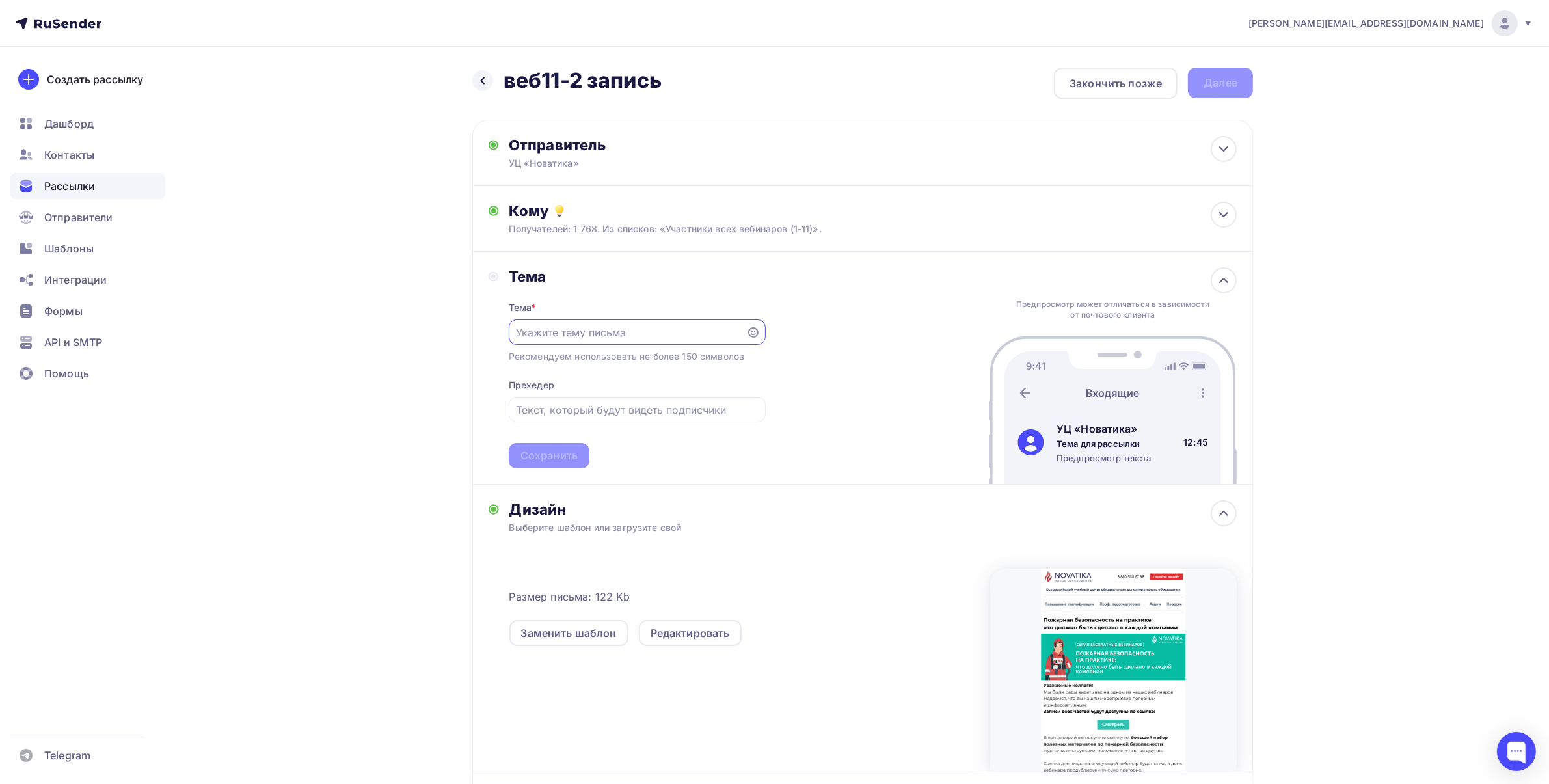
click at [561, 325] on input "text" at bounding box center [627, 332] width 222 height 16
click at [558, 335] on input "text" at bounding box center [627, 332] width 222 height 16
click at [557, 335] on input "text" at bounding box center [627, 332] width 222 height 16
click at [596, 322] on div at bounding box center [637, 332] width 257 height 25
click at [596, 323] on div at bounding box center [637, 332] width 257 height 25
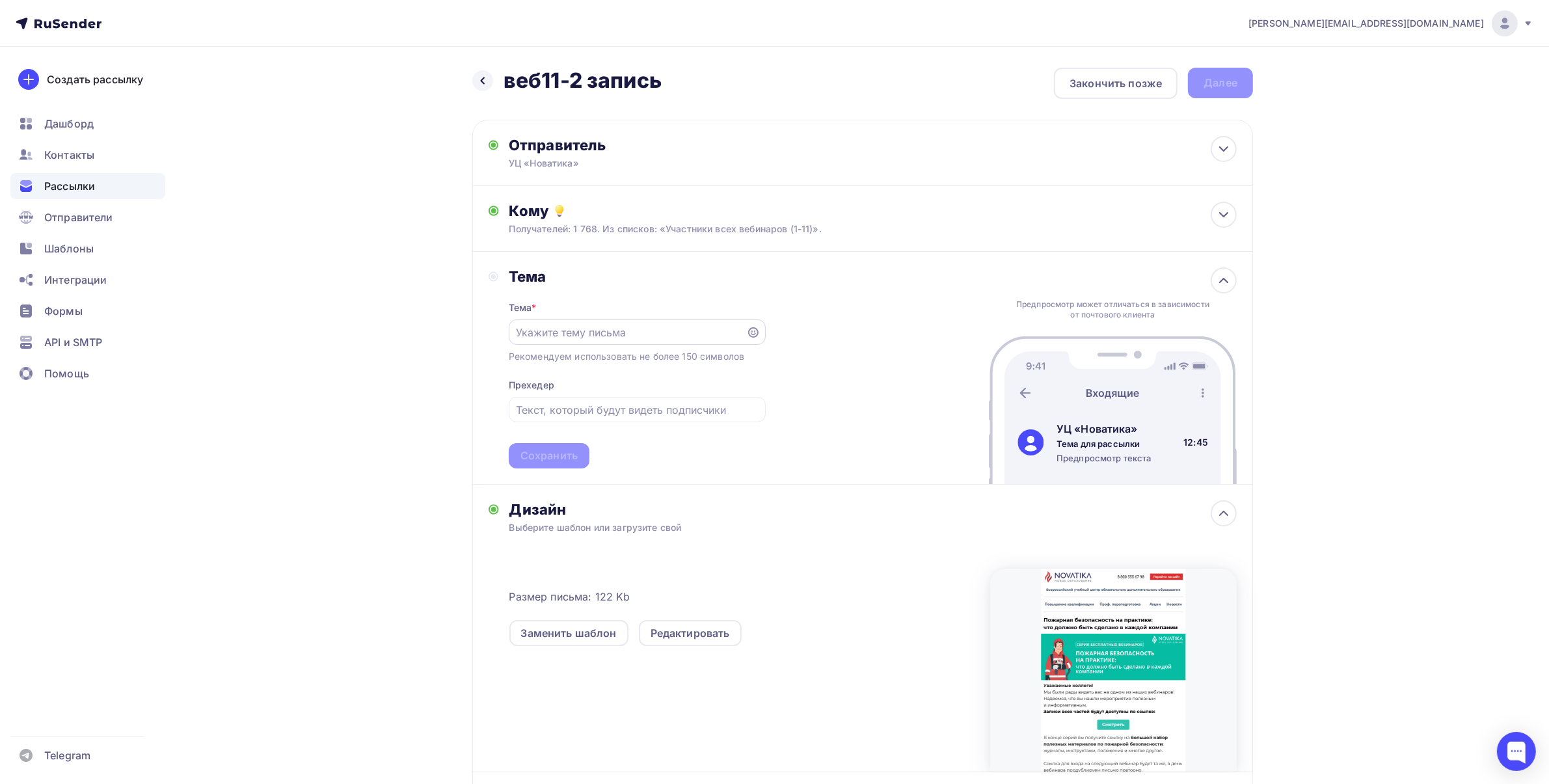
click at [575, 336] on input "text" at bounding box center [627, 332] width 222 height 16
type input "Запись вебинара — 2 часть"
click at [592, 402] on input "text" at bounding box center [637, 409] width 242 height 16
paste input "Пожарная безопасность на практике: что должно быть сделано в каждой компании"
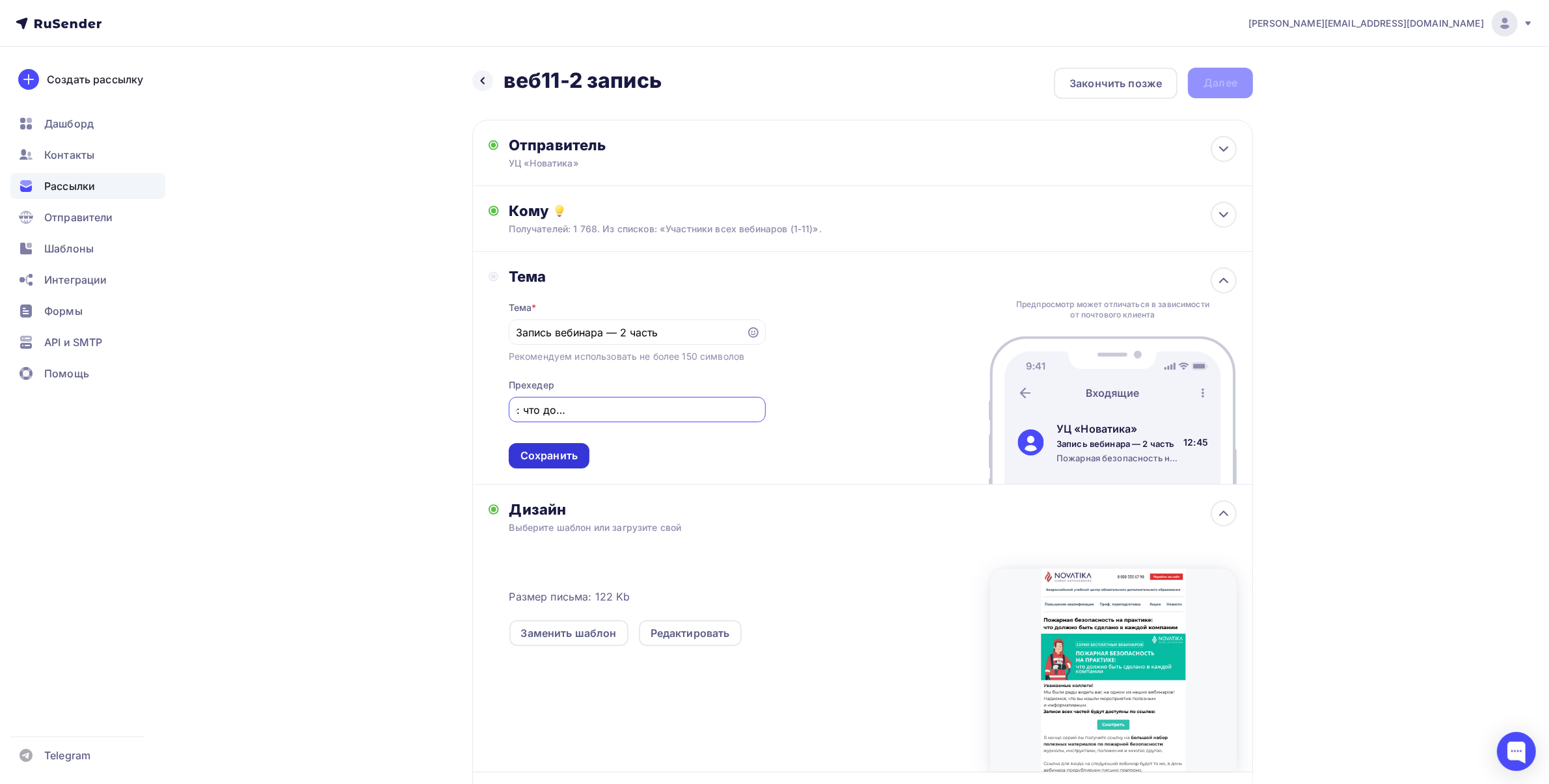
type input "Пожарная безопасность на практике: что должно быть сделано в каждой компании"
click at [557, 461] on div "Сохранить" at bounding box center [549, 455] width 57 height 15
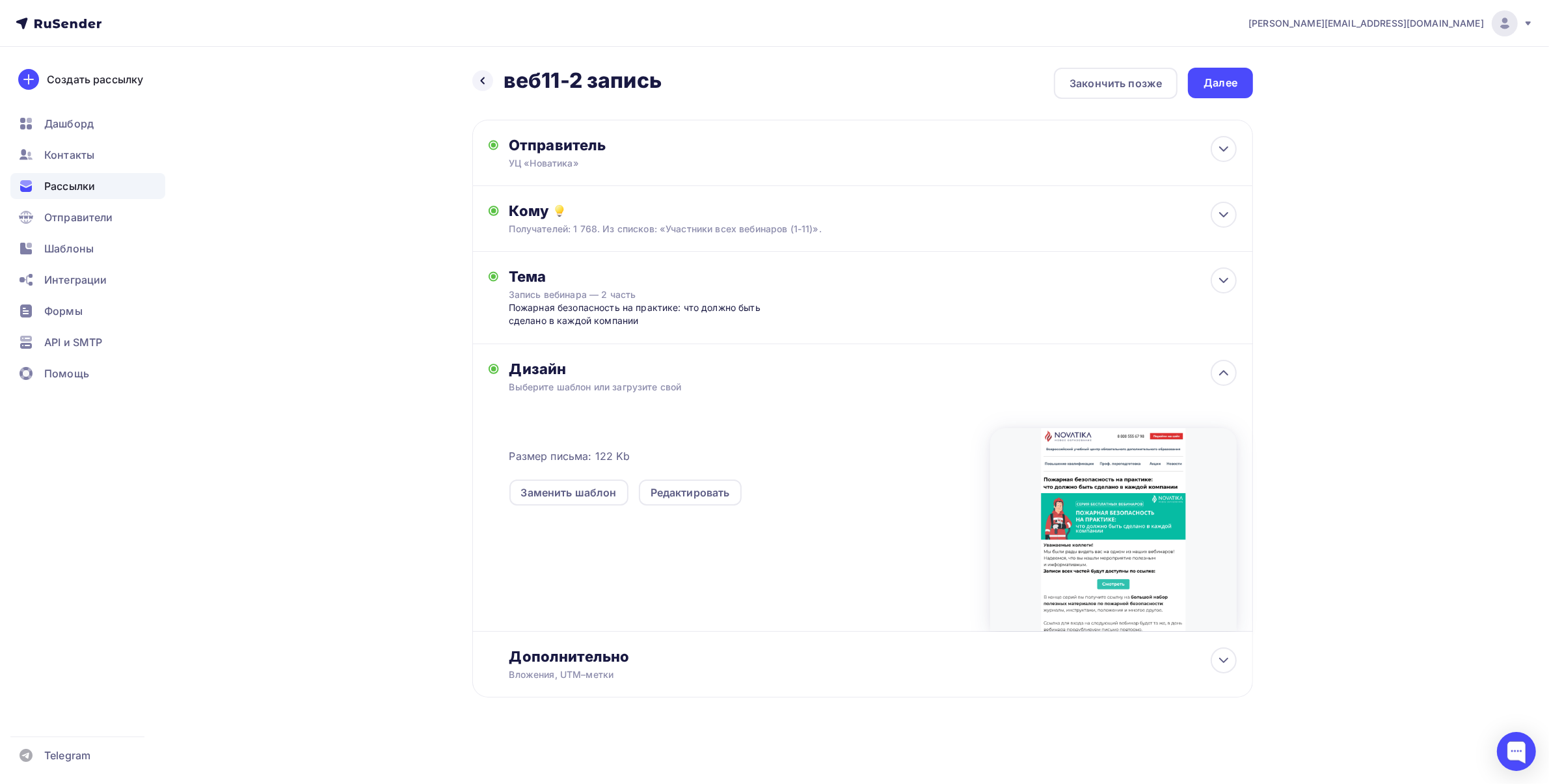
scroll to position [0, 0]
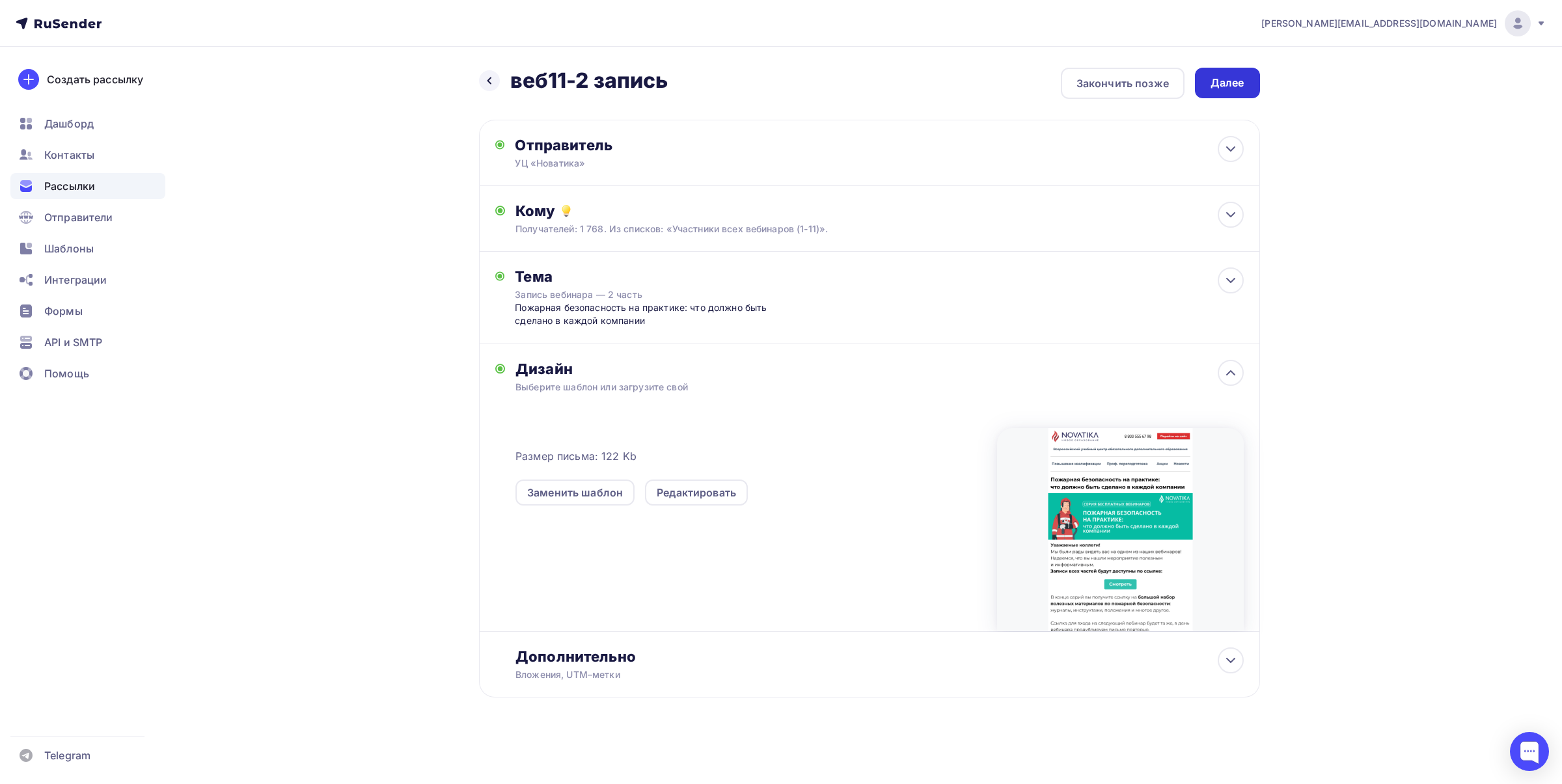
click at [1219, 78] on div "Далее" at bounding box center [1226, 83] width 34 height 15
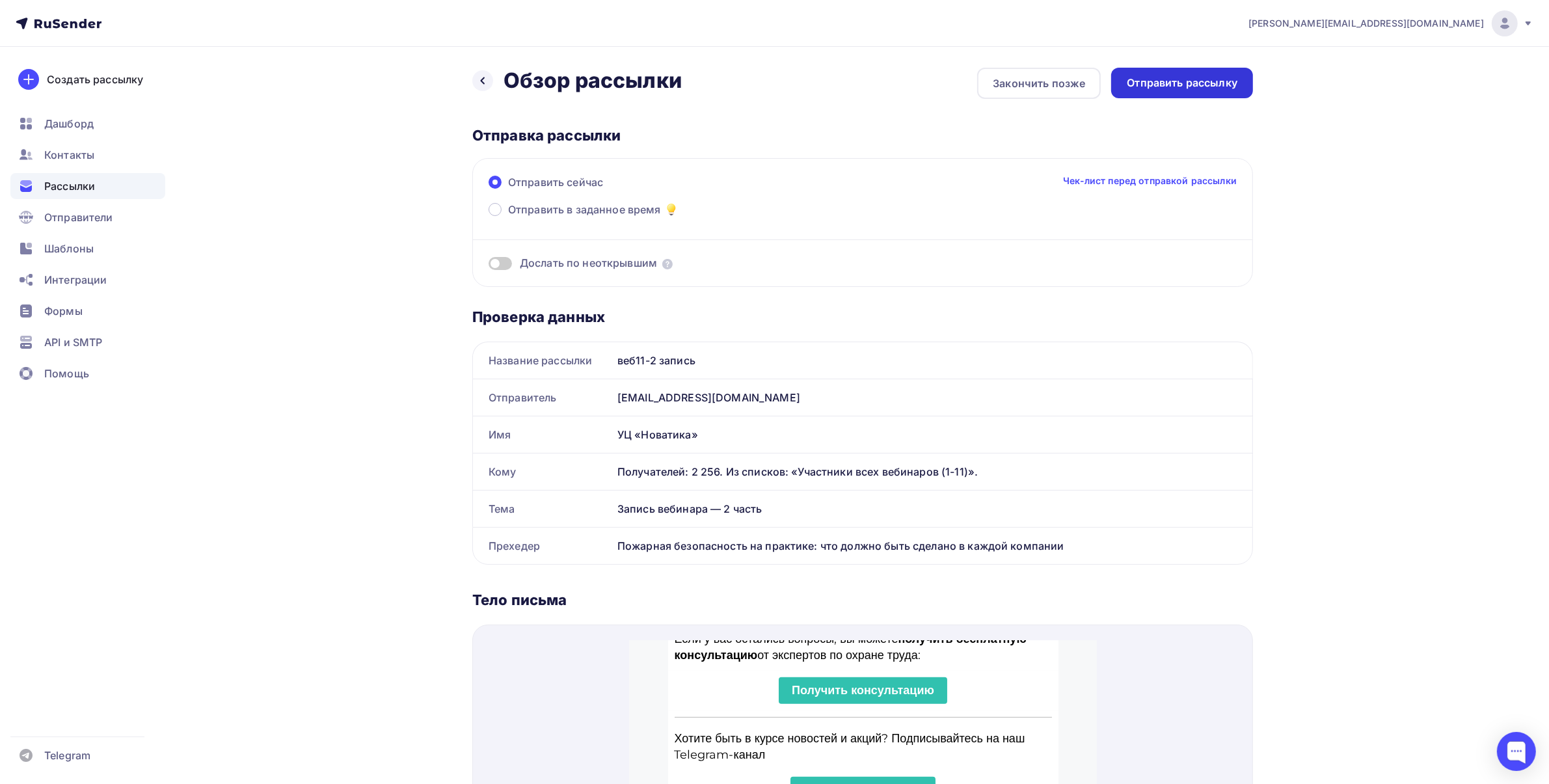
click at [1200, 86] on div "Отправить рассылку" at bounding box center [1182, 83] width 110 height 15
